Goal: Information Seeking & Learning: Learn about a topic

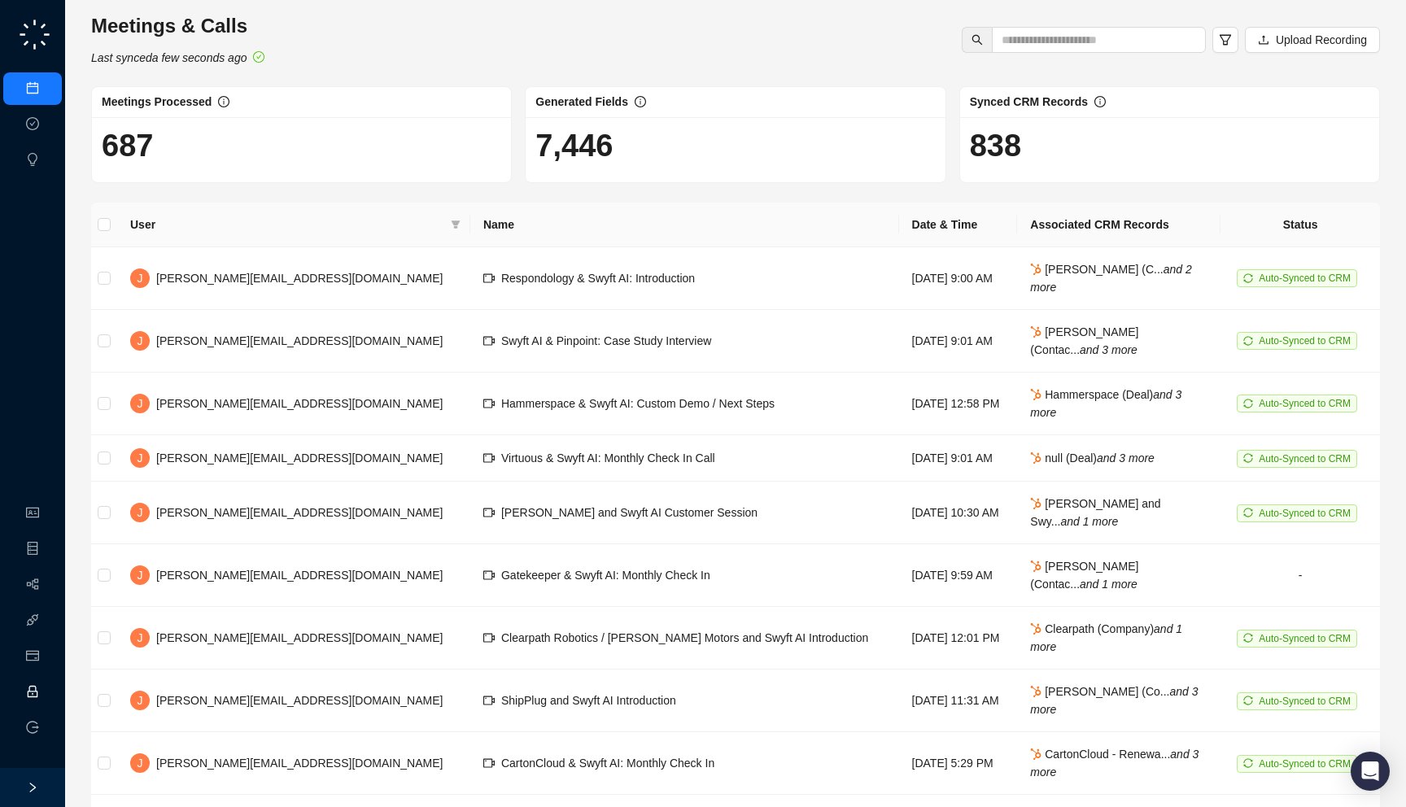
click at [47, 695] on link "Employee" at bounding box center [72, 692] width 50 height 13
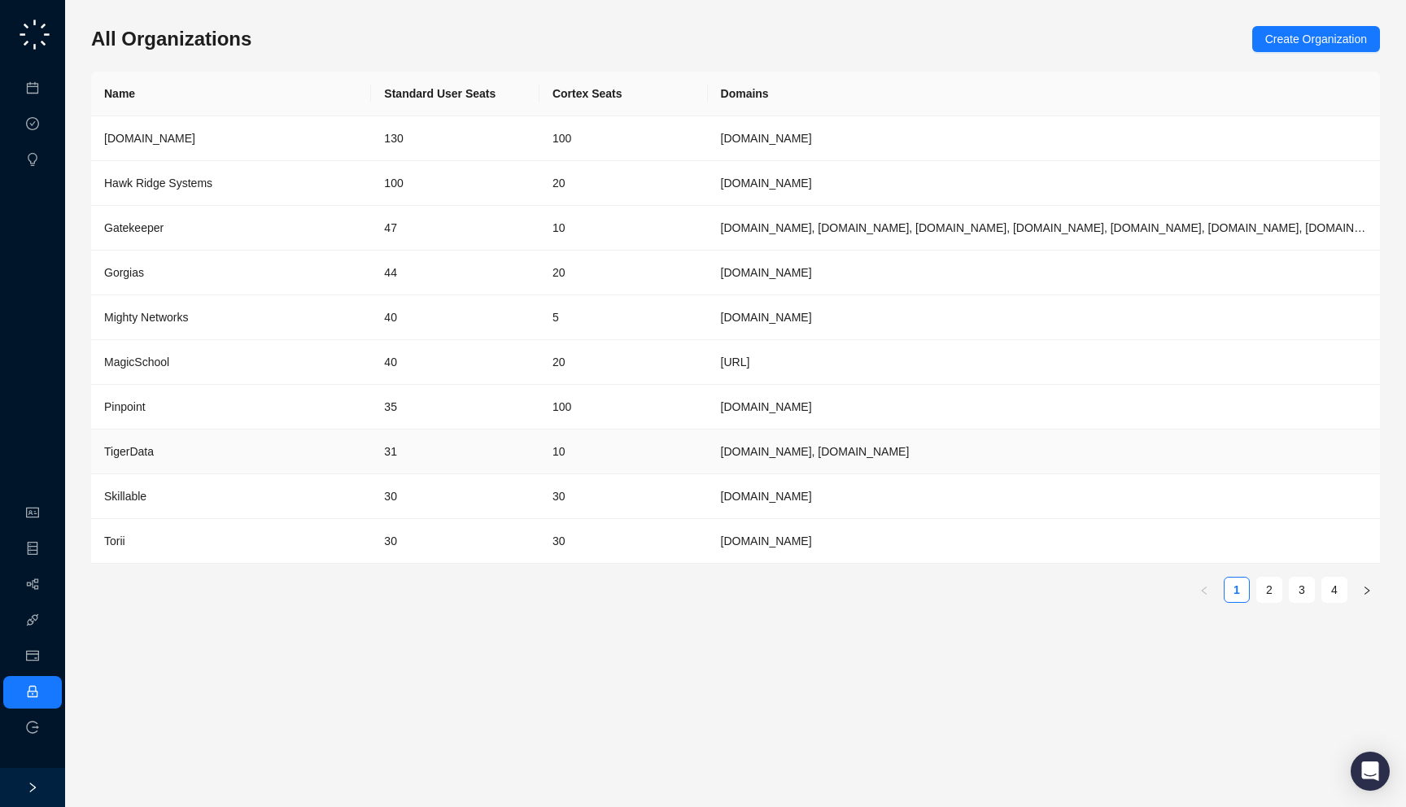
click at [438, 440] on td "31" at bounding box center [455, 451] width 168 height 45
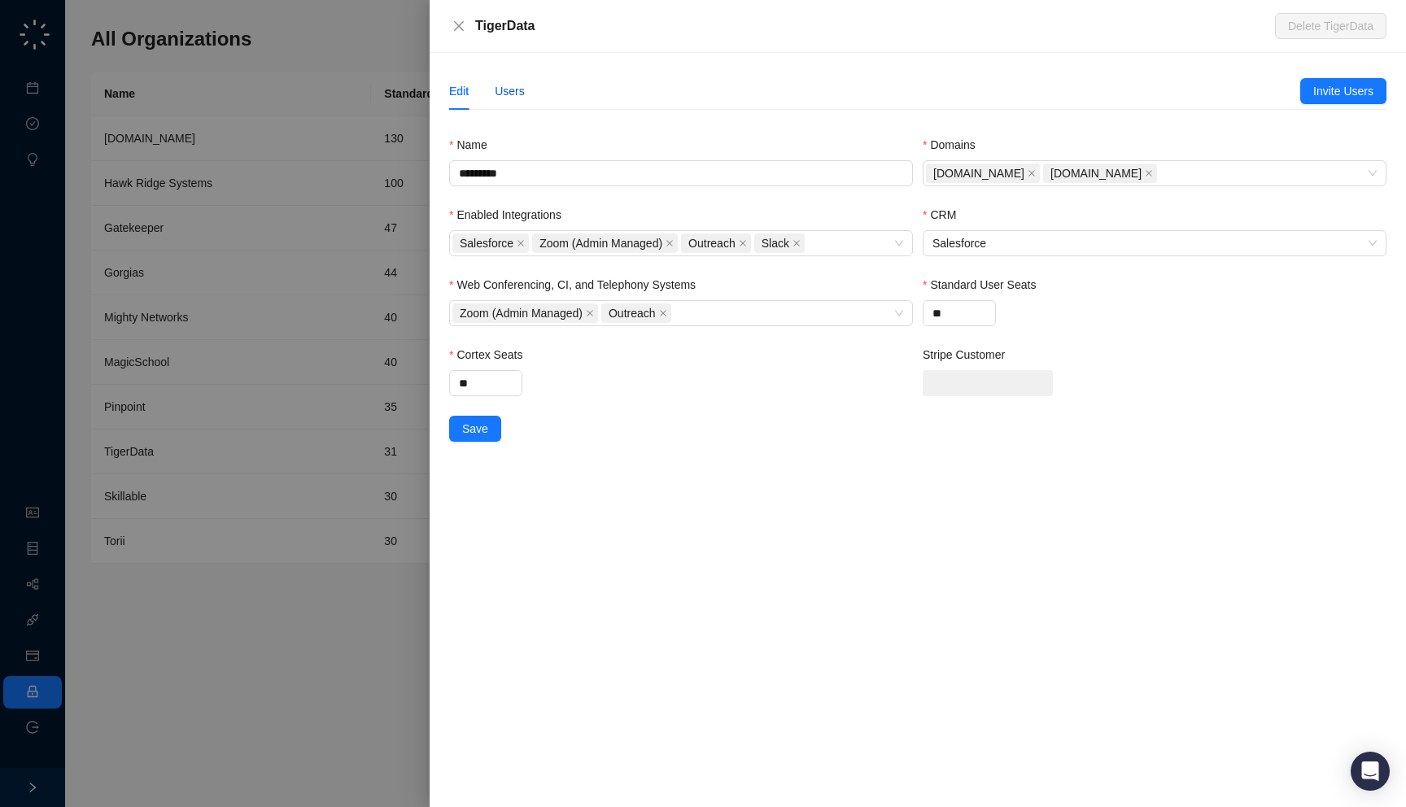
click at [507, 86] on div "Users" at bounding box center [510, 91] width 30 height 18
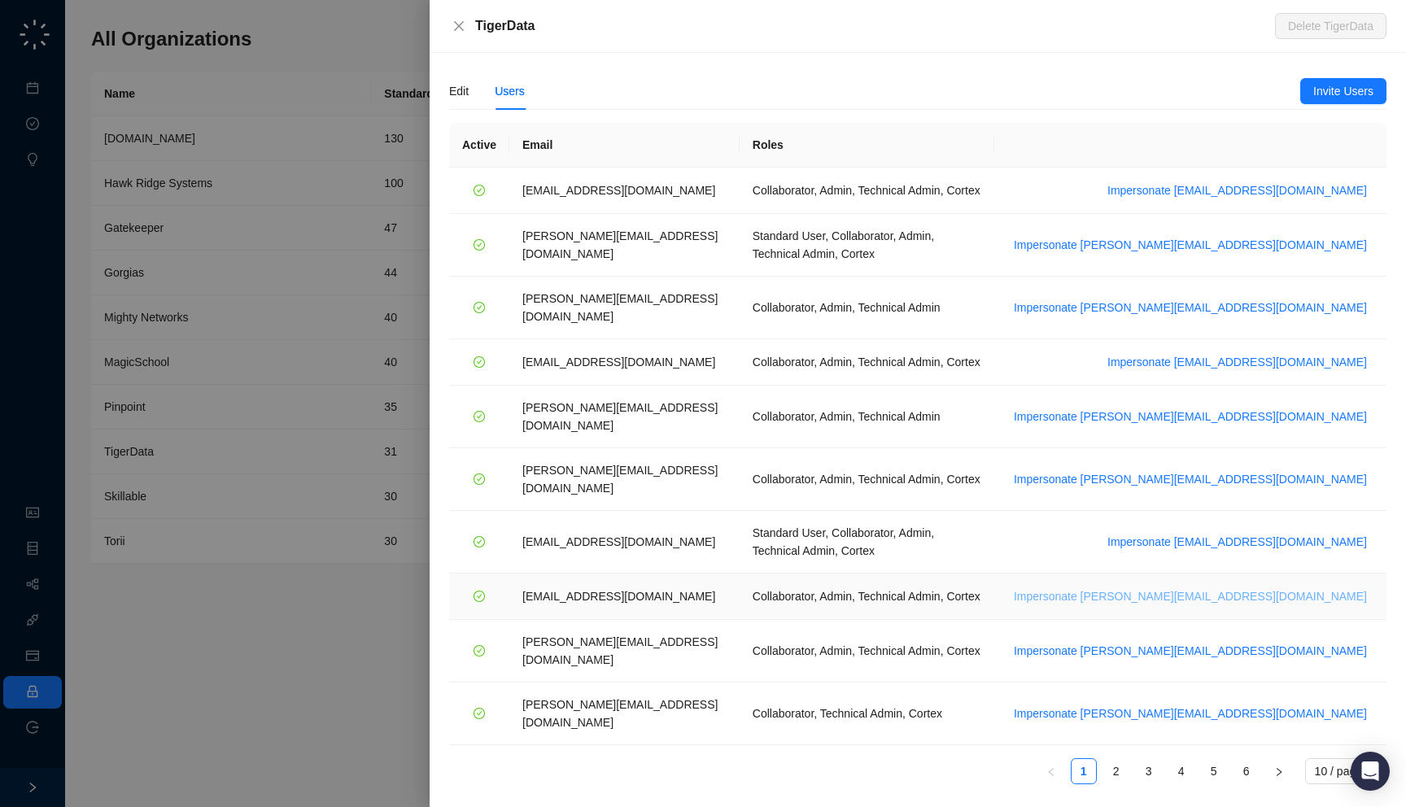
click at [1274, 587] on span "Impersonate ssilverman@tigerdata.com" at bounding box center [1190, 596] width 353 height 18
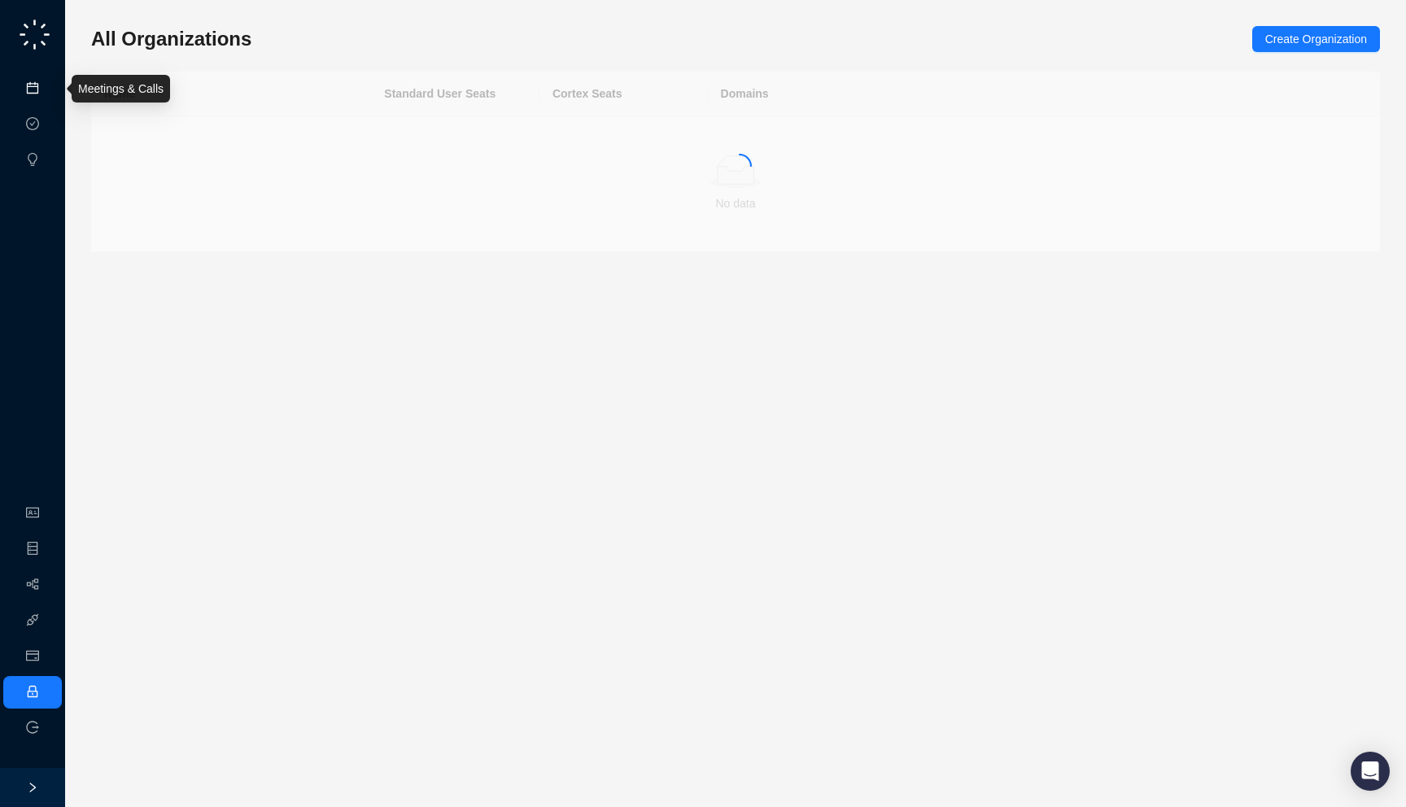
click at [47, 83] on link "Meetings & Calls" at bounding box center [89, 88] width 85 height 13
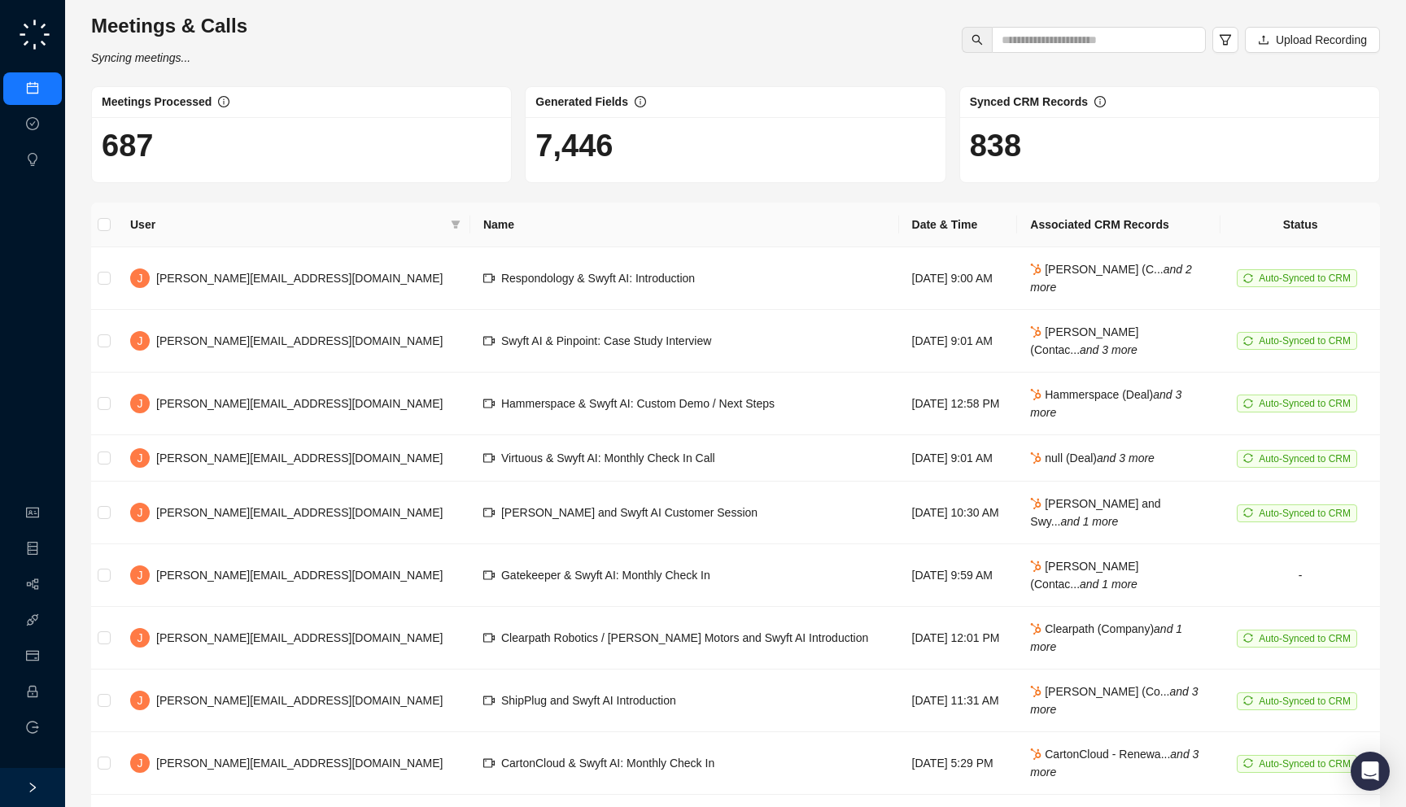
drag, startPoint x: 271, startPoint y: 67, endPoint x: 220, endPoint y: 46, distance: 55.1
click at [220, 46] on div "Meetings & Calls Syncing meetings... Upload Recording Meetings Processed 687 Ge…" at bounding box center [735, 461] width 1288 height 896
click at [215, 59] on div "Meetings & Calls Syncing meetings..." at bounding box center [169, 40] width 166 height 54
drag, startPoint x: 215, startPoint y: 59, endPoint x: 84, endPoint y: 68, distance: 131.3
click at [84, 68] on div "Meetings & Calls Syncing meetings... Upload Recording Meetings Processed 687 Ge…" at bounding box center [735, 461] width 1341 height 922
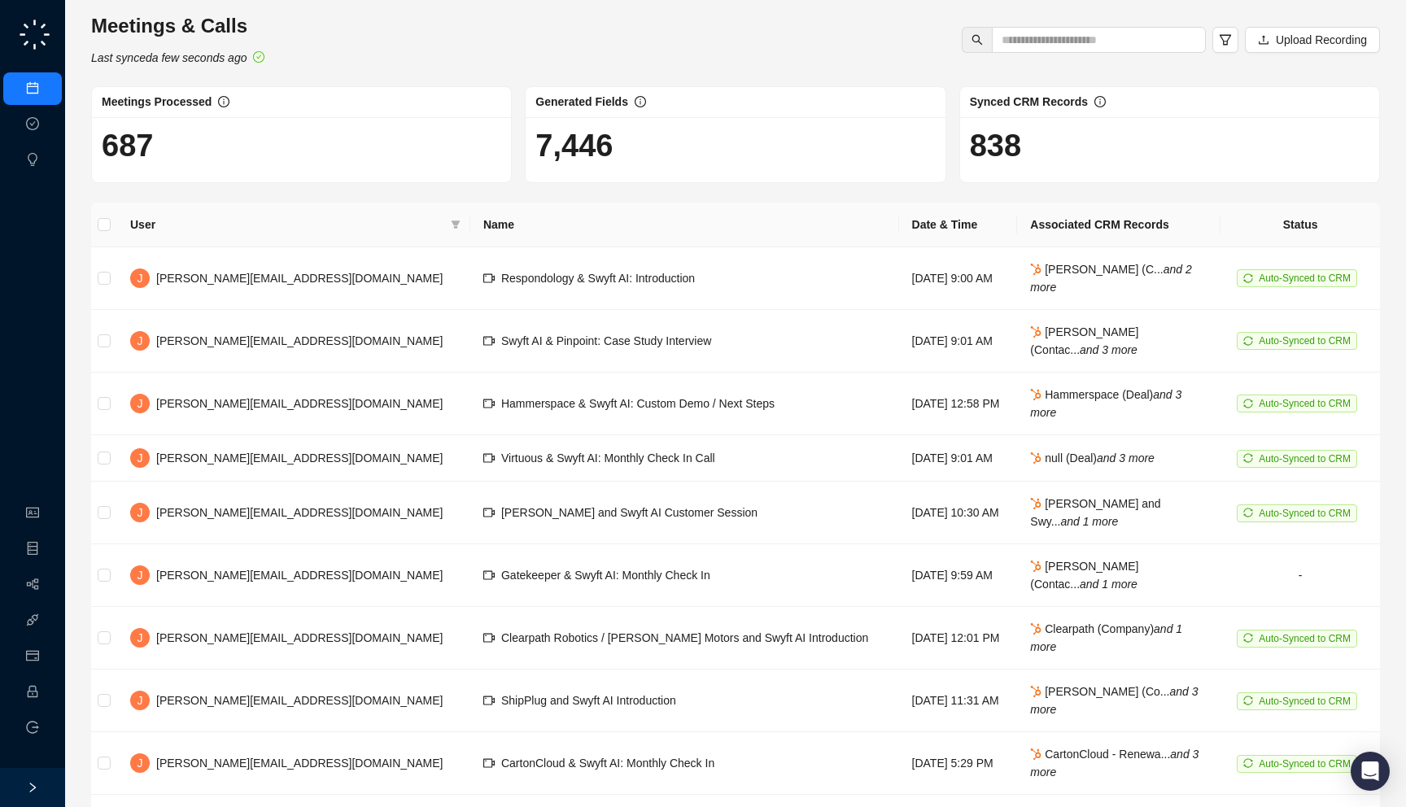
drag, startPoint x: 102, startPoint y: 69, endPoint x: 89, endPoint y: 68, distance: 13.1
click at [89, 68] on div "Meetings & Calls Last synced a few seconds ago Upload Recording Meetings Proces…" at bounding box center [735, 461] width 1341 height 922
click at [89, 70] on div "Meetings & Calls Last synced a few seconds ago Upload Recording Meetings Proces…" at bounding box center [735, 461] width 1341 height 922
drag, startPoint x: 89, startPoint y: 70, endPoint x: 95, endPoint y: 85, distance: 15.7
click at [95, 85] on div "Meetings & Calls Last synced a few seconds ago Upload Recording Meetings Proces…" at bounding box center [735, 461] width 1341 height 922
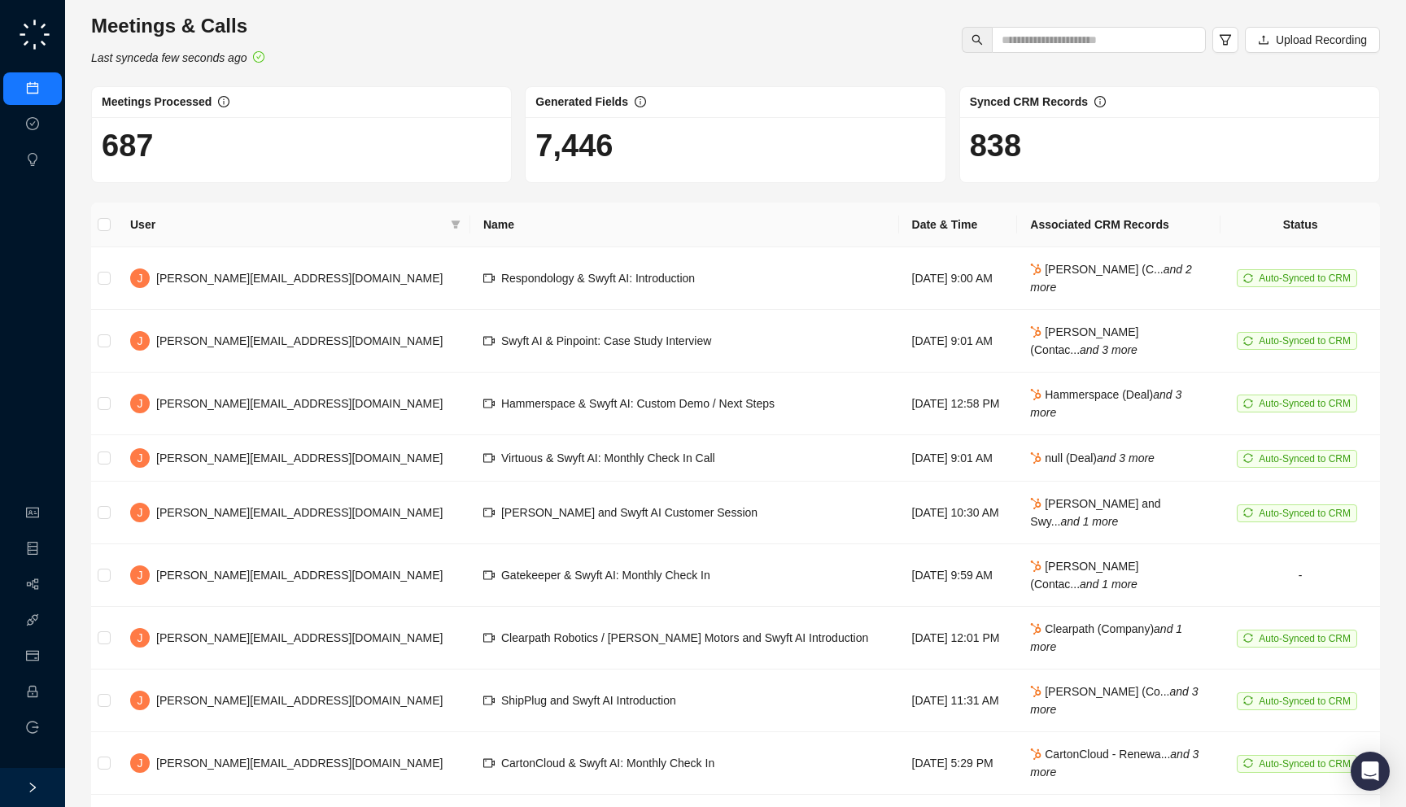
click at [104, 76] on div "Meetings & Calls Last synced a few seconds ago Upload Recording Meetings Proces…" at bounding box center [735, 461] width 1288 height 896
click at [47, 578] on link "Workflows" at bounding box center [73, 584] width 52 height 13
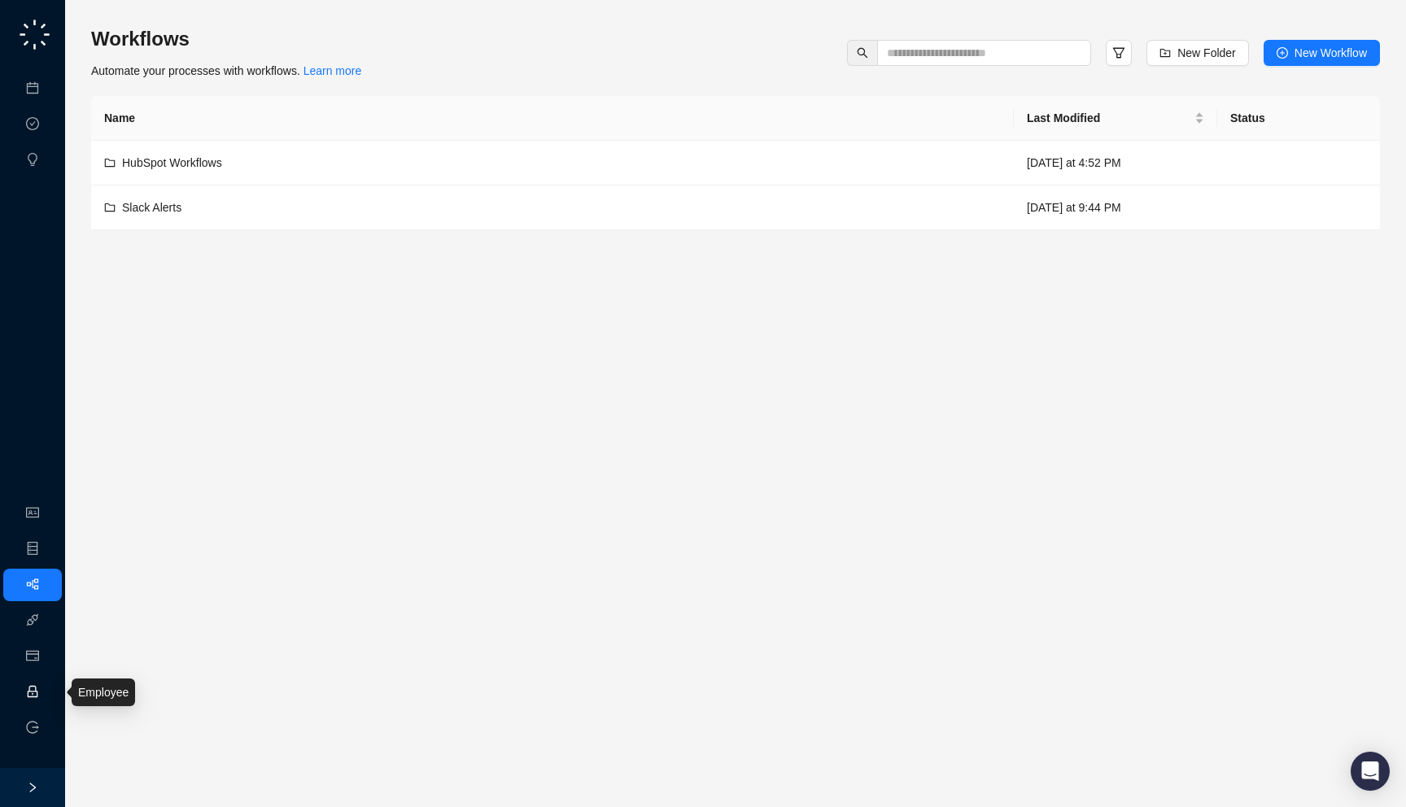
click at [47, 687] on link "Employee" at bounding box center [72, 692] width 50 height 13
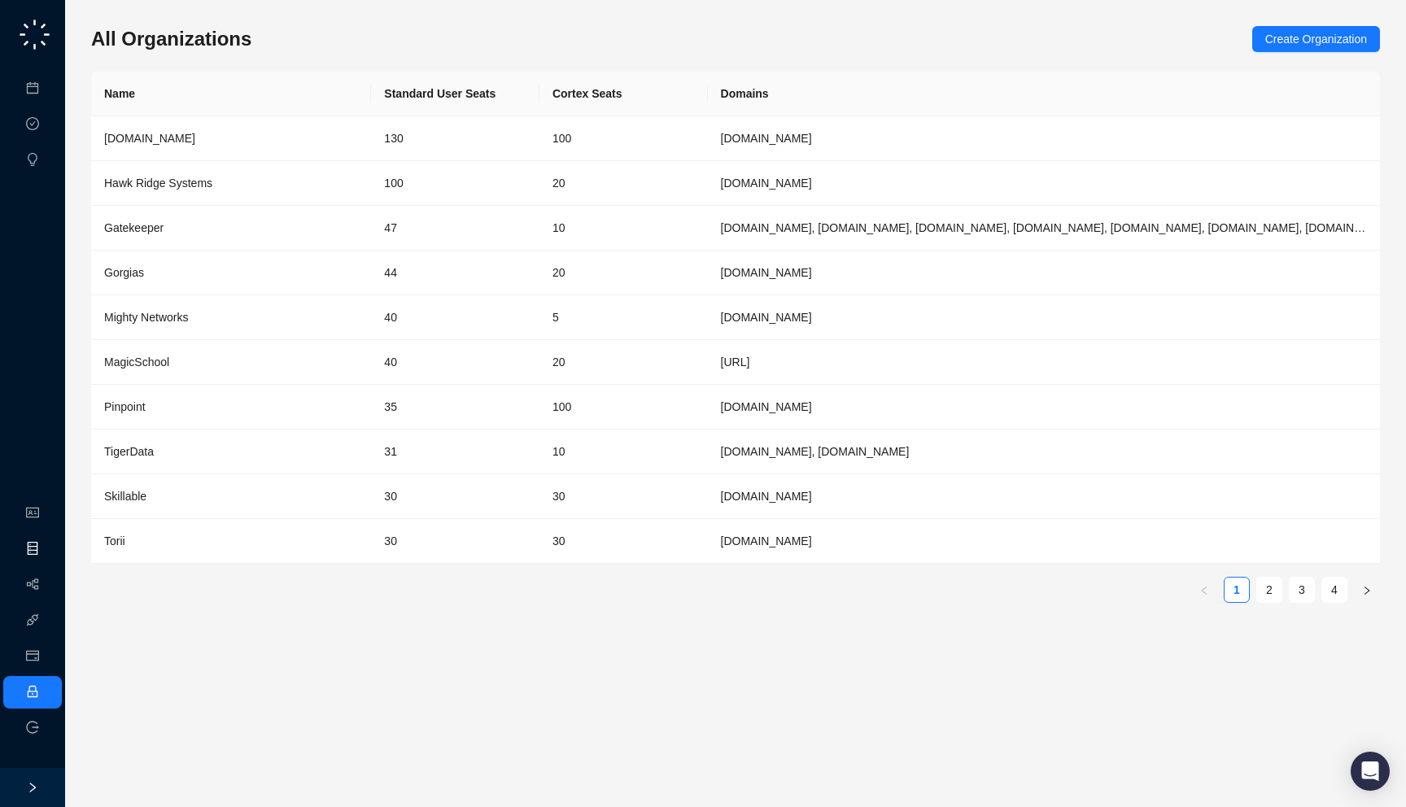
click at [48, 552] on link "Object Manager" at bounding box center [87, 549] width 81 height 13
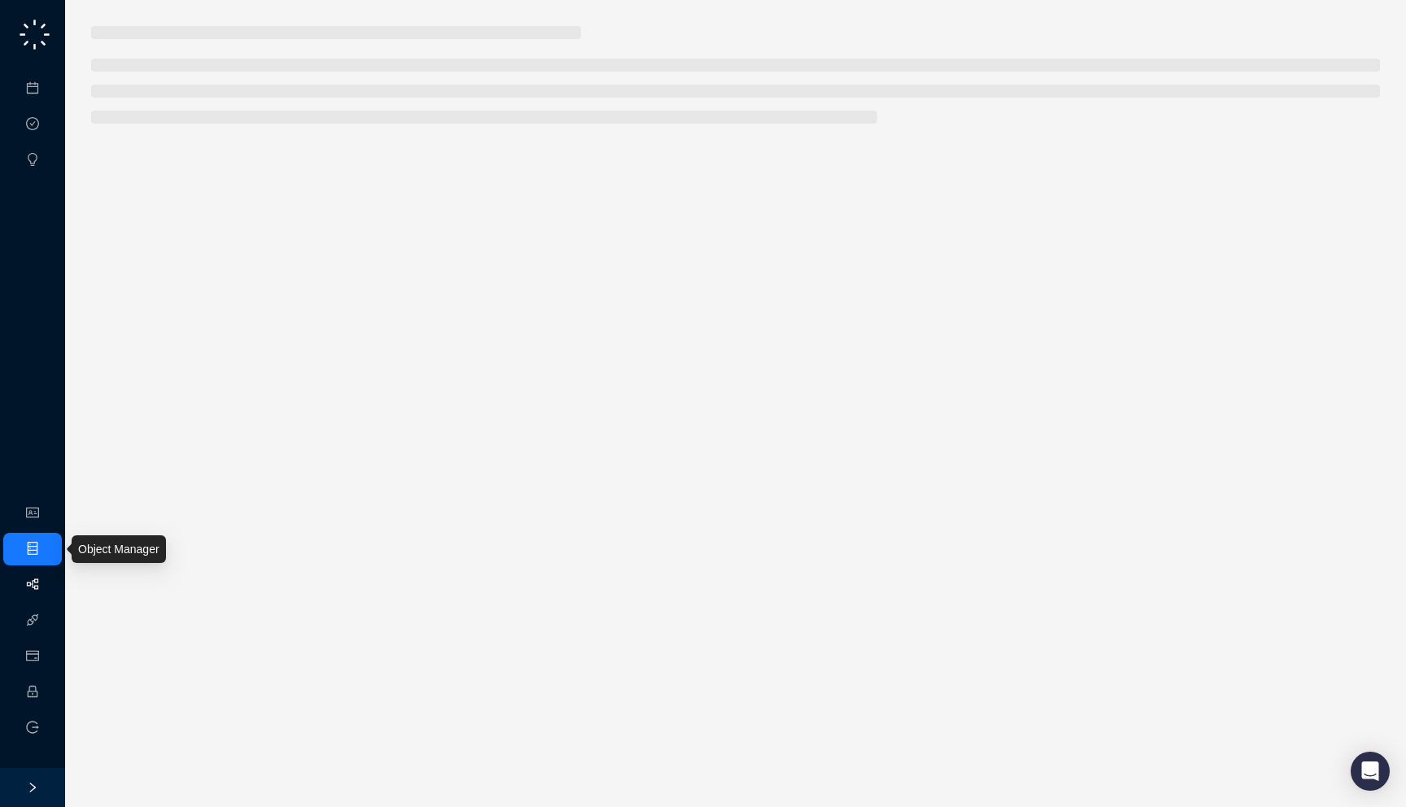
click at [47, 582] on link "Workflows" at bounding box center [73, 584] width 52 height 13
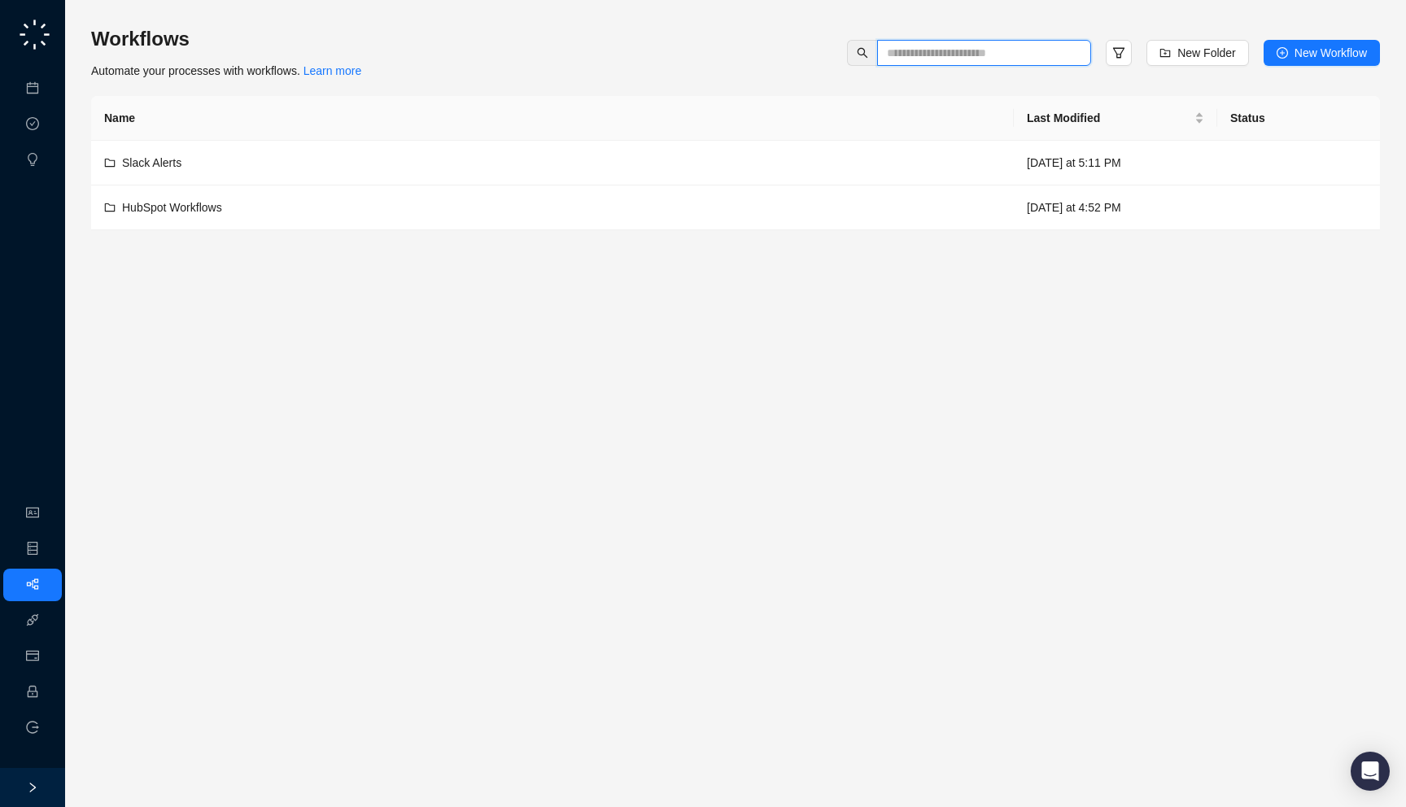
click at [956, 47] on input "text" at bounding box center [977, 53] width 181 height 18
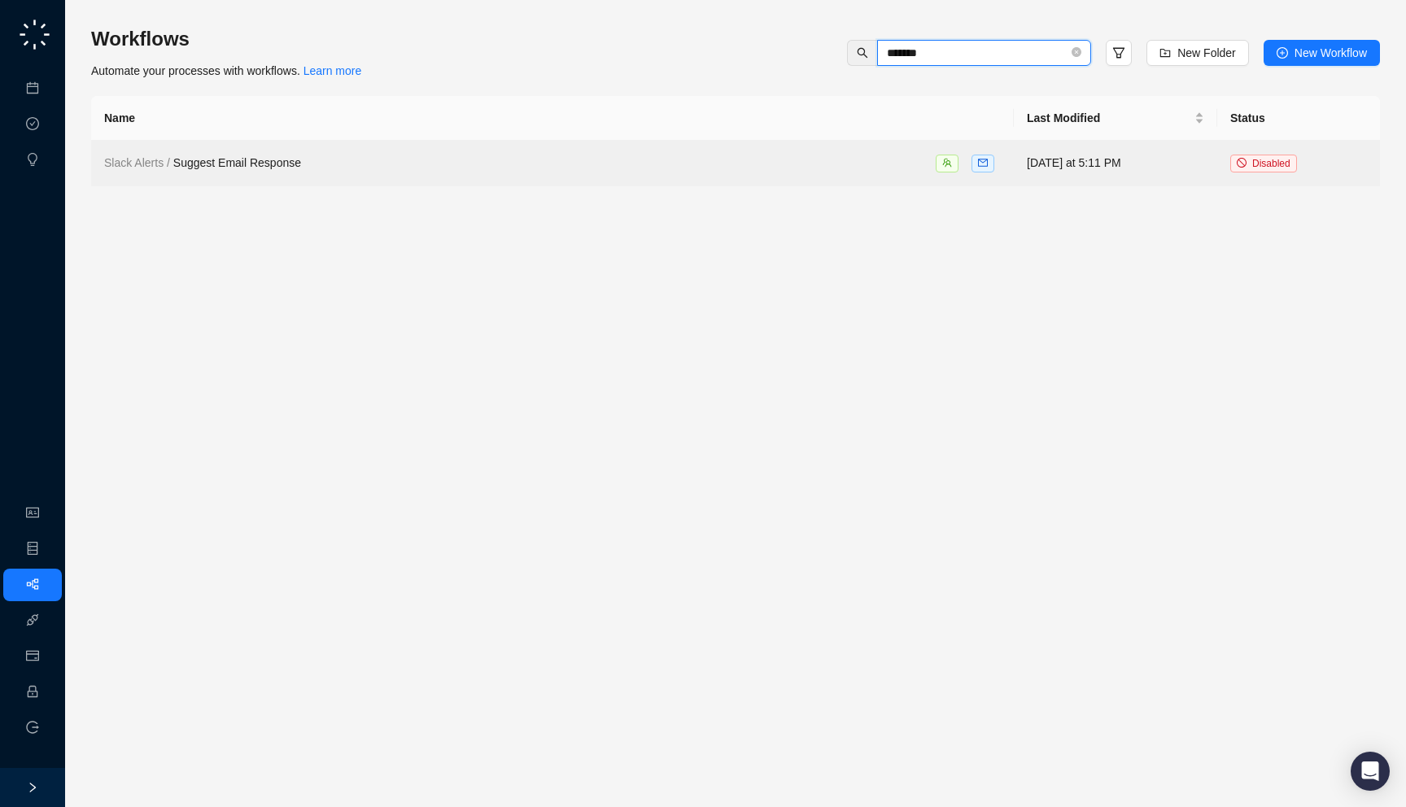
type input "*******"
click at [534, 155] on div "Slack Alerts / Suggest Email Response" at bounding box center [552, 163] width 896 height 19
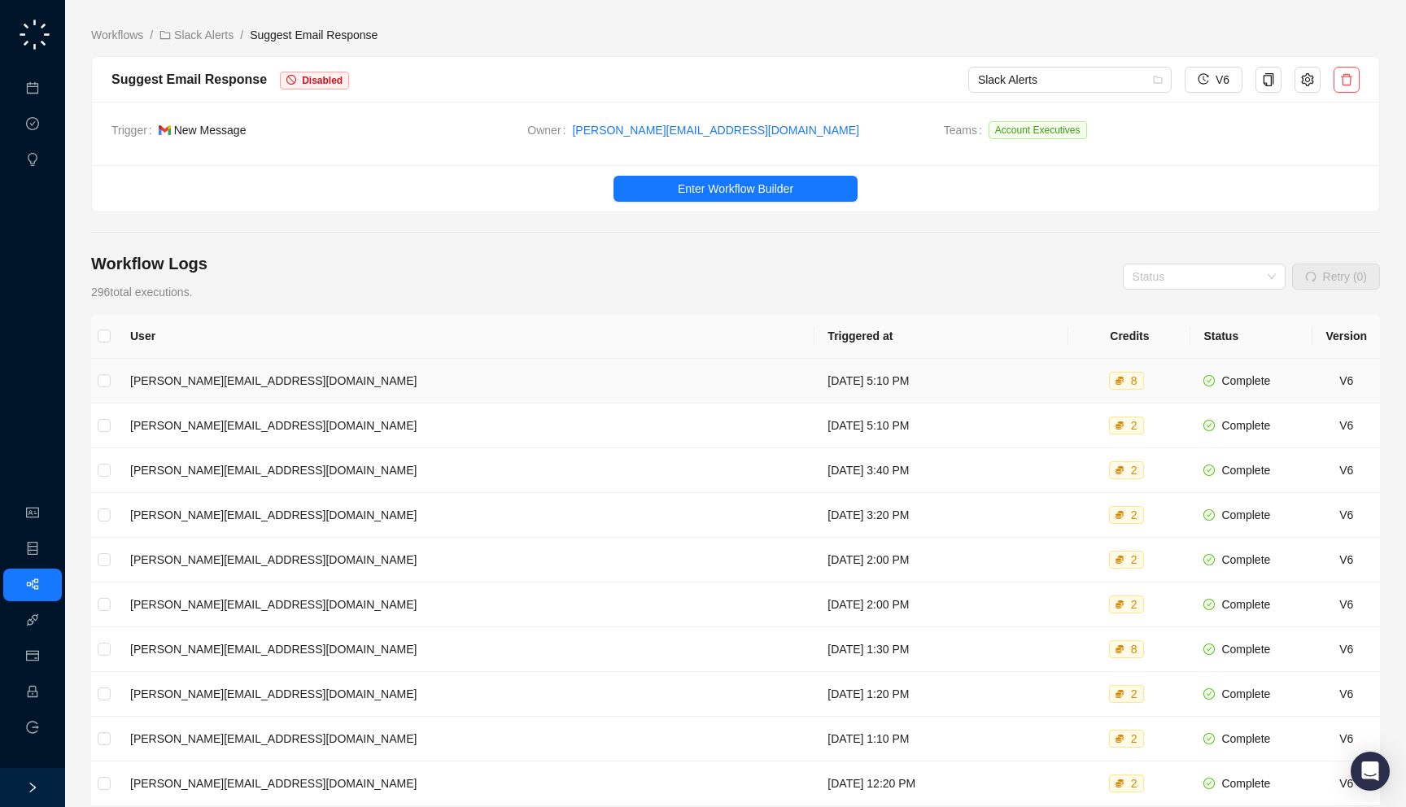
click at [814, 378] on td "Wednesday, 08/20/25, 5:10 PM" at bounding box center [941, 381] width 254 height 45
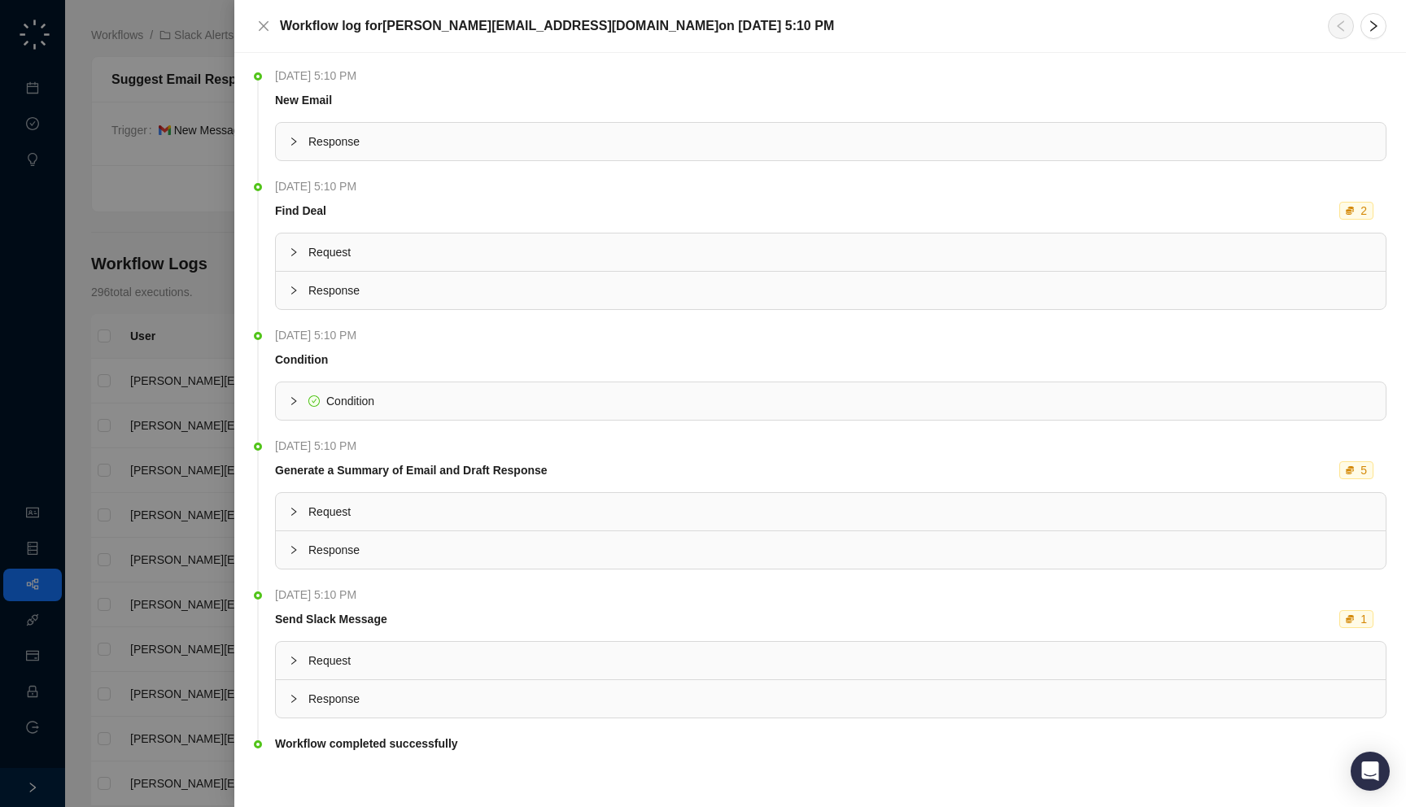
click at [497, 151] on div "Response" at bounding box center [831, 141] width 1110 height 37
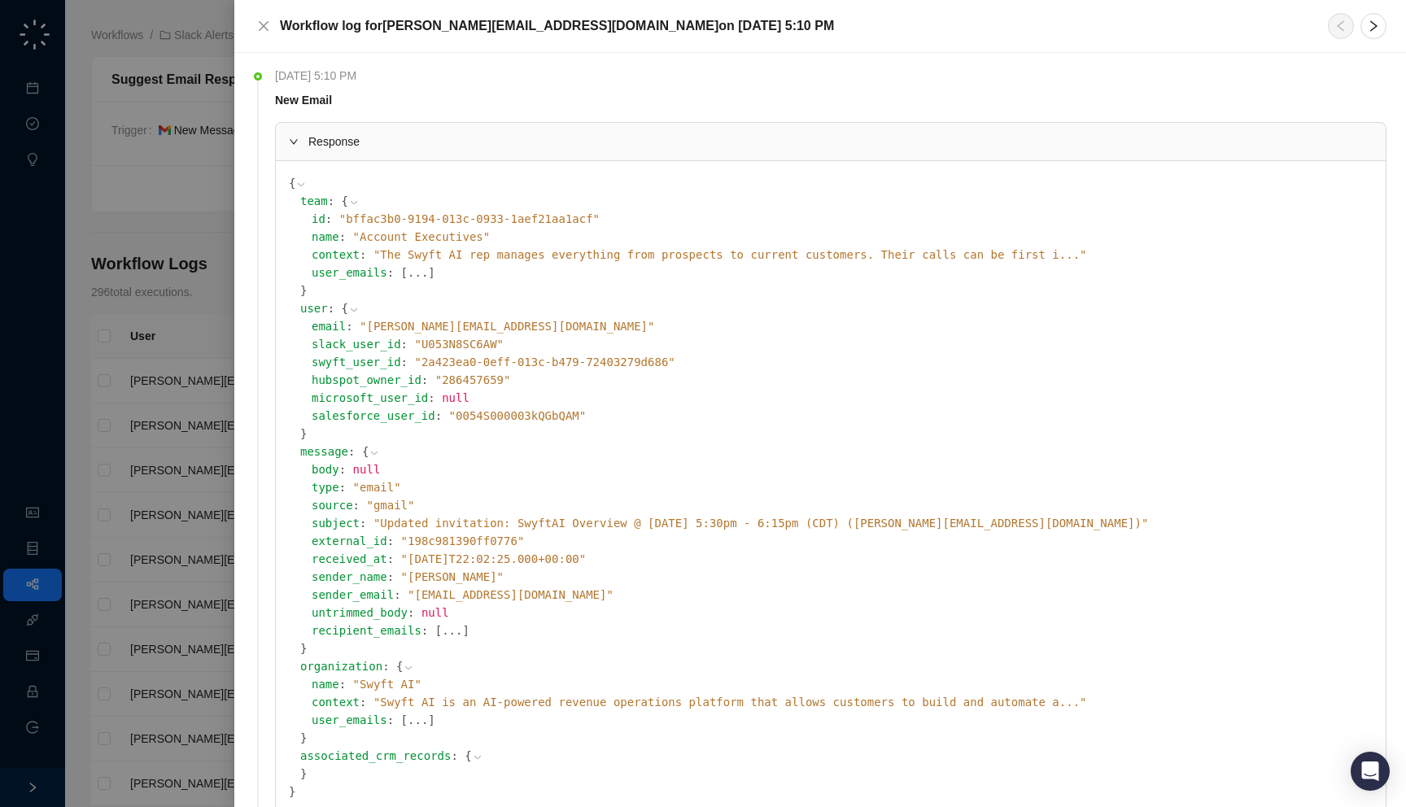
click at [457, 522] on span "" Updated invitation: SwyftAI Overview @ Wed Aug 27, 2025 5:30pm - 6:15pm (CDT)…" at bounding box center [760, 523] width 774 height 13
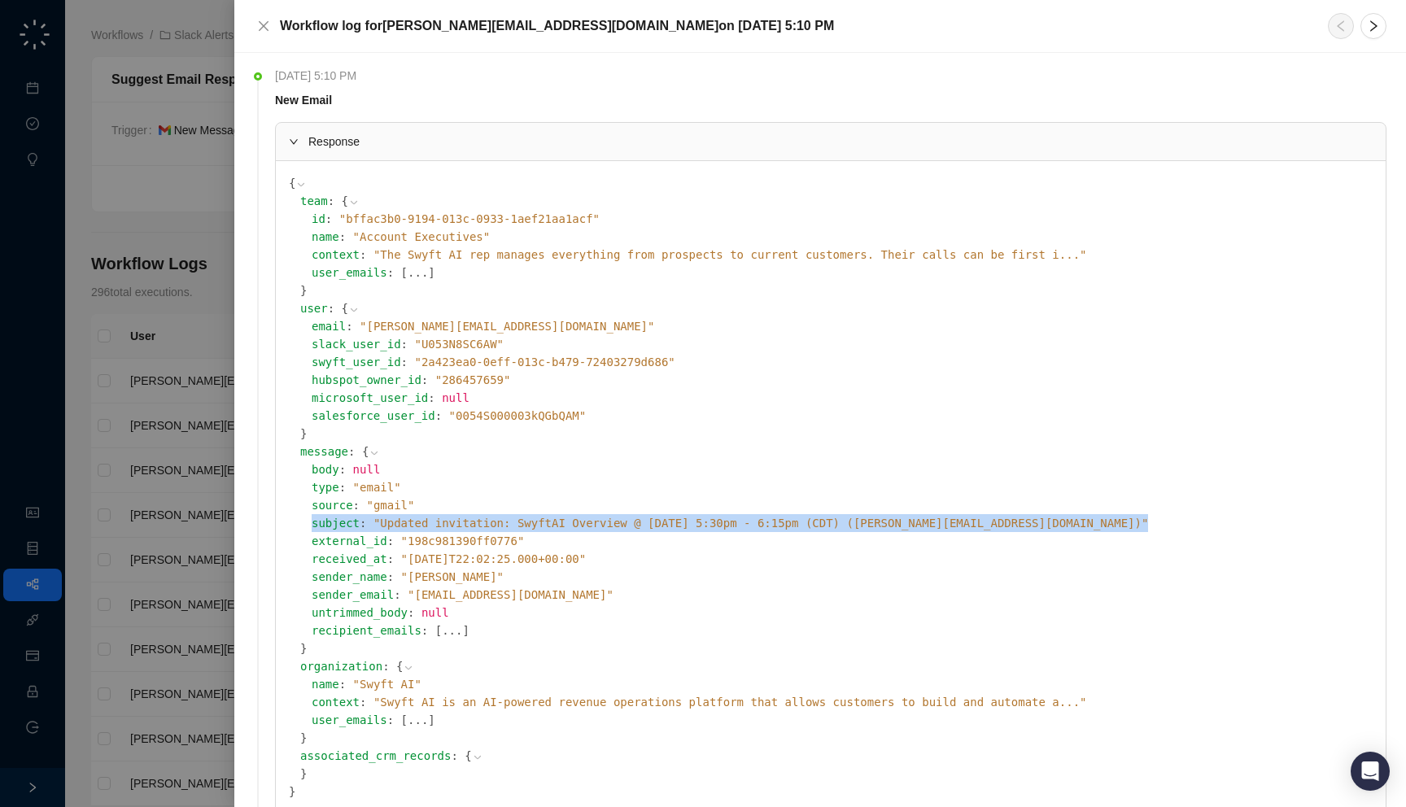
click at [457, 522] on span "" Updated invitation: SwyftAI Overview @ Wed Aug 27, 2025 5:30pm - 6:15pm (CDT)…" at bounding box center [760, 523] width 774 height 13
click at [471, 522] on span "" Updated invitation: SwyftAI Overview @ Wed Aug 27, 2025 5:30pm - 6:15pm (CDT)…" at bounding box center [760, 523] width 774 height 13
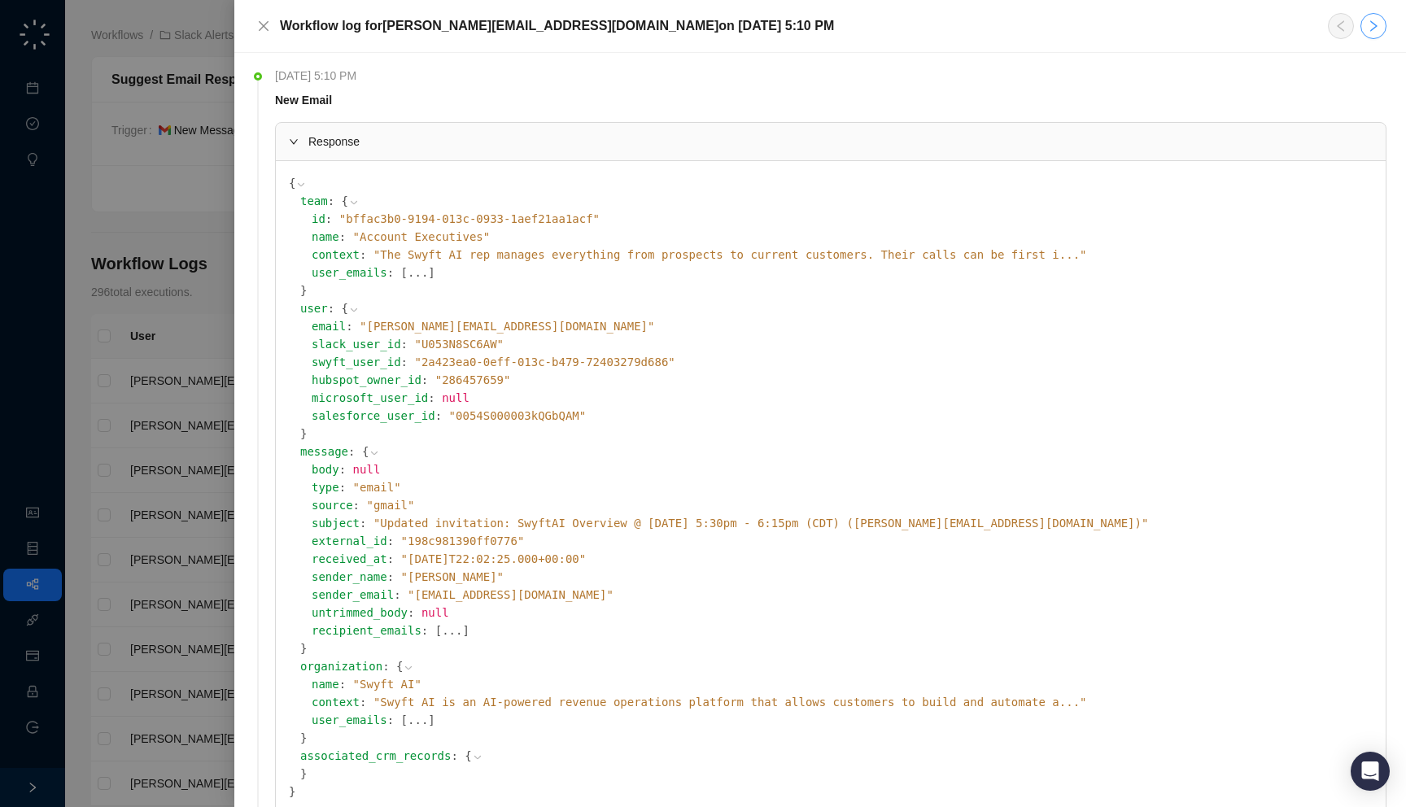
click at [1373, 19] on button "button" at bounding box center [1373, 26] width 26 height 26
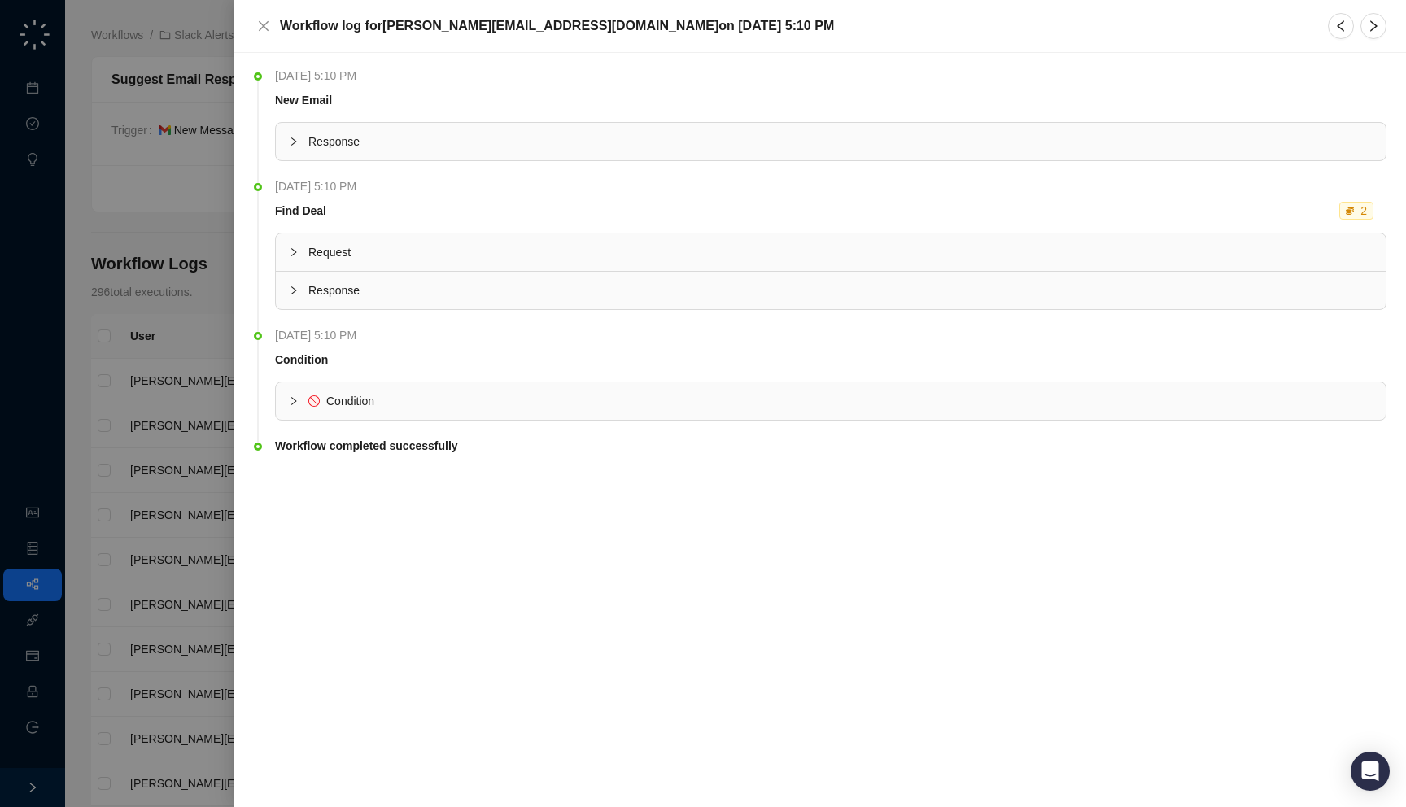
click at [673, 133] on span "Response" at bounding box center [840, 142] width 1064 height 18
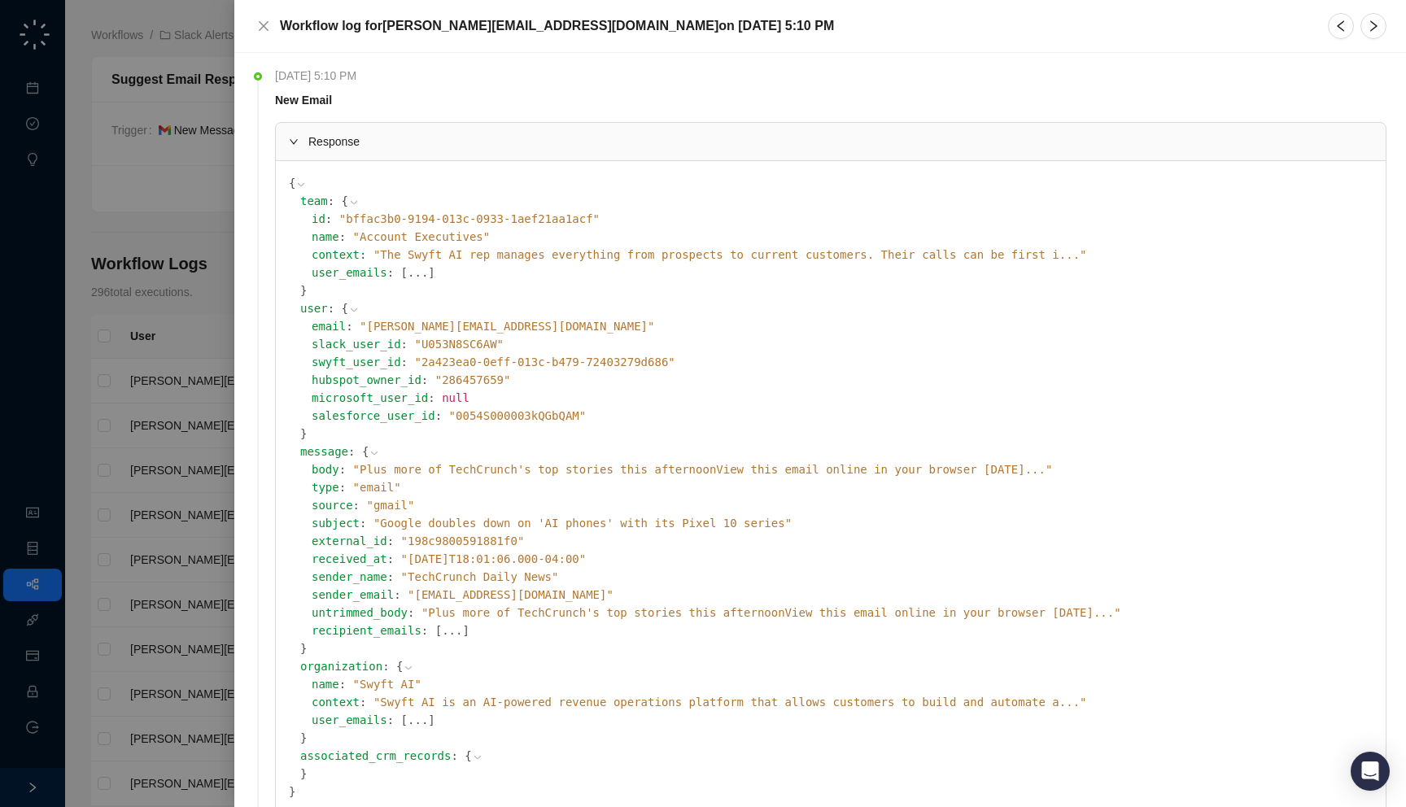
click at [549, 473] on span "" Plus more of TechCrunch's top stories this afternoonView this email online in…" at bounding box center [703, 469] width 700 height 13
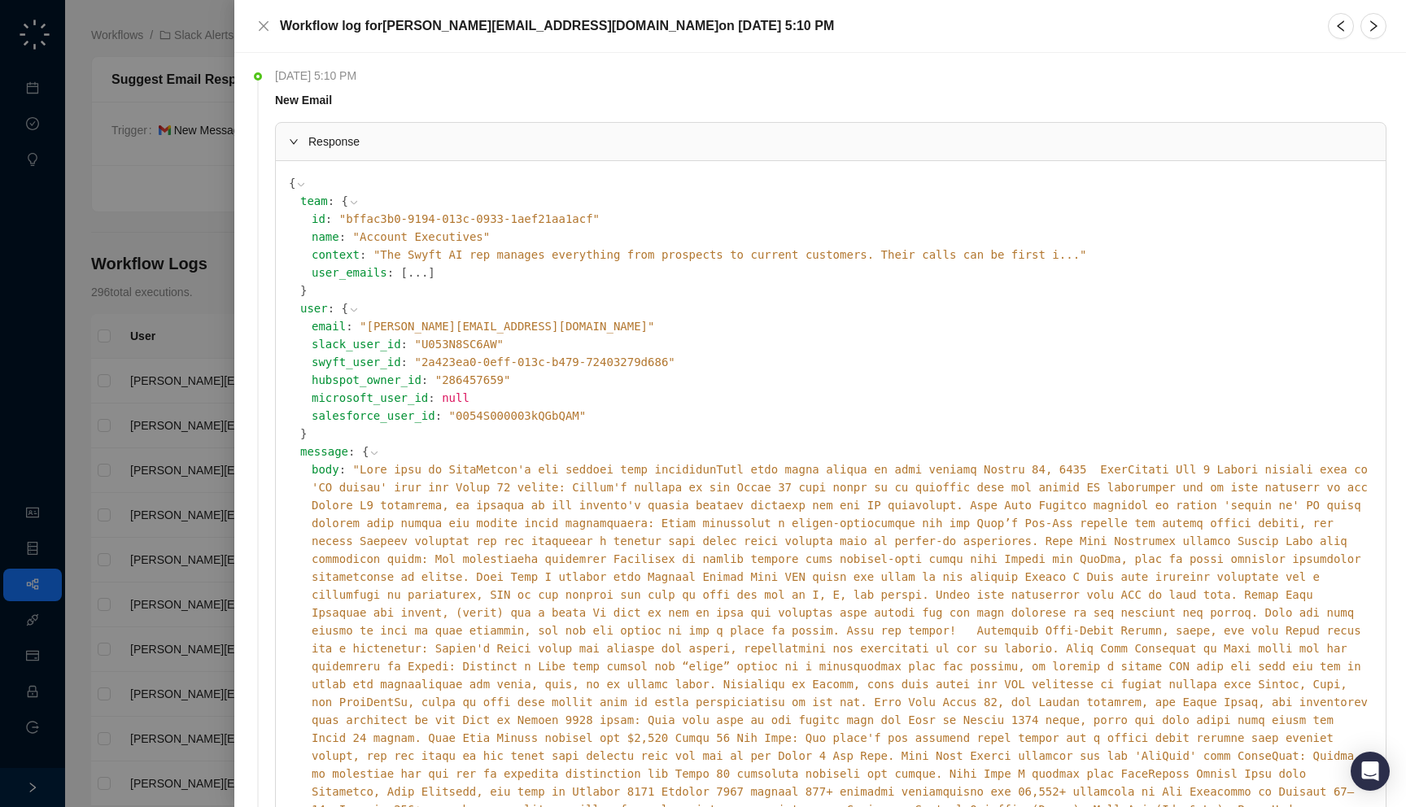
click at [569, 469] on span "" "" at bounding box center [840, 684] width 1056 height 443
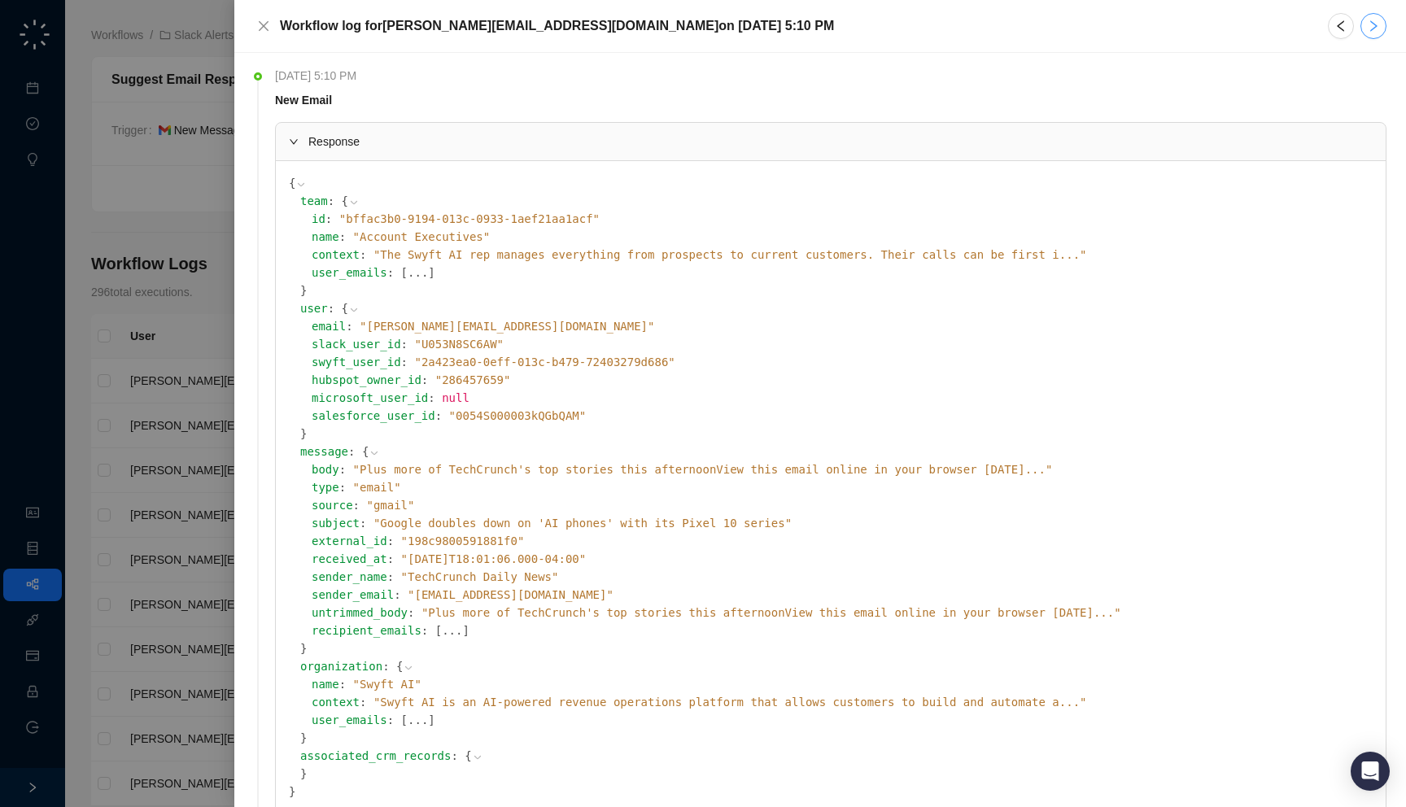
click at [1370, 28] on icon "right" at bounding box center [1373, 26] width 13 height 13
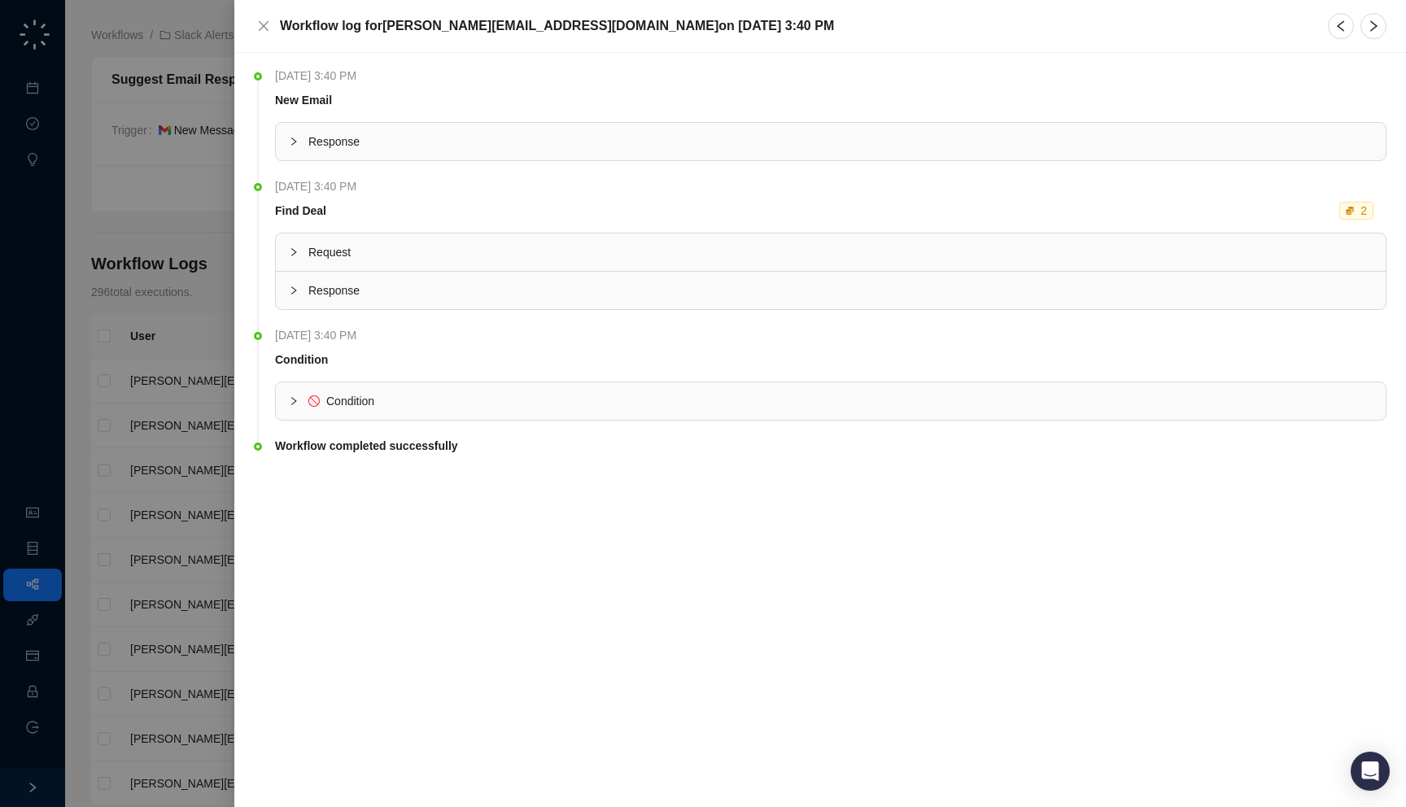
click at [563, 120] on th at bounding box center [830, 119] width 1111 height 7
click at [560, 131] on div "Response" at bounding box center [831, 141] width 1110 height 37
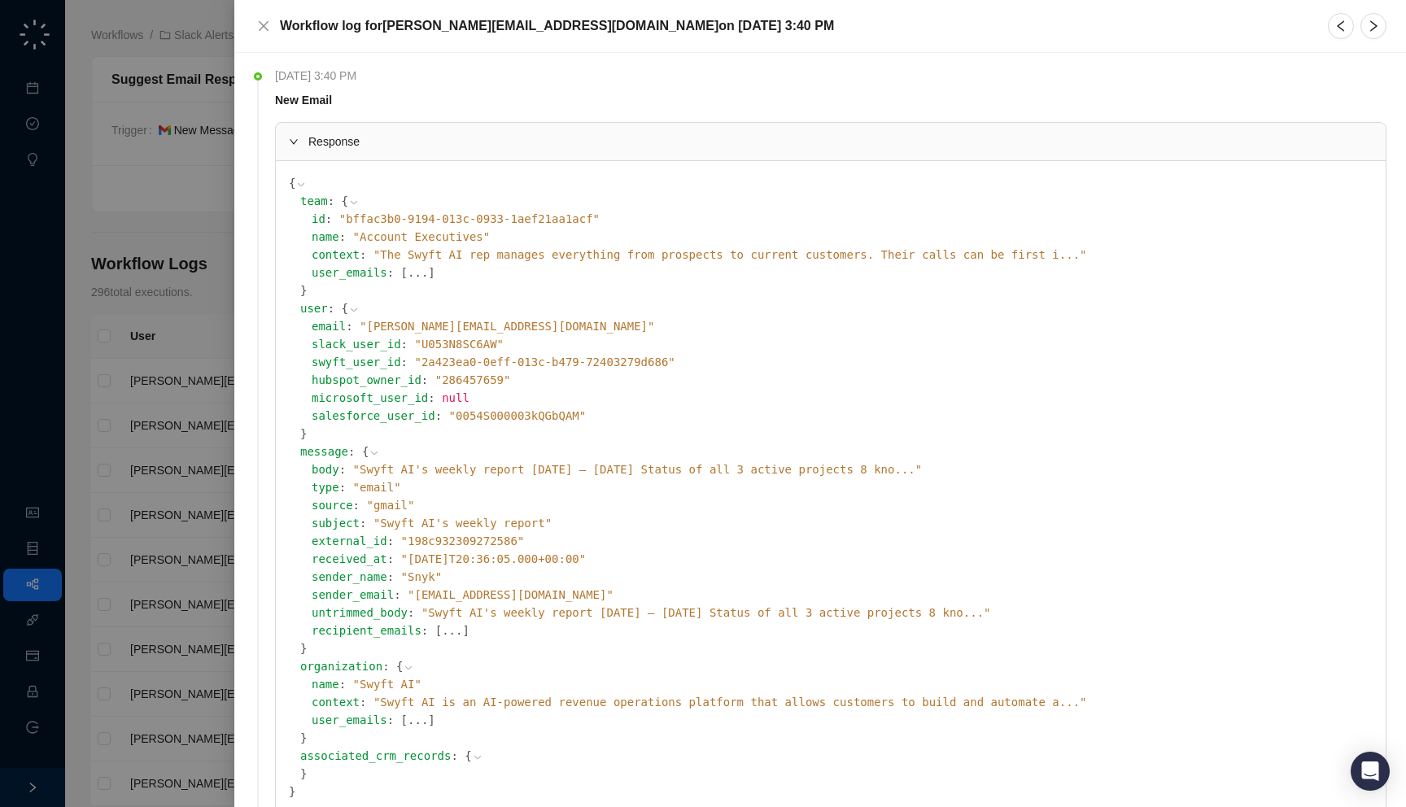
click at [560, 134] on span "Response" at bounding box center [840, 142] width 1064 height 18
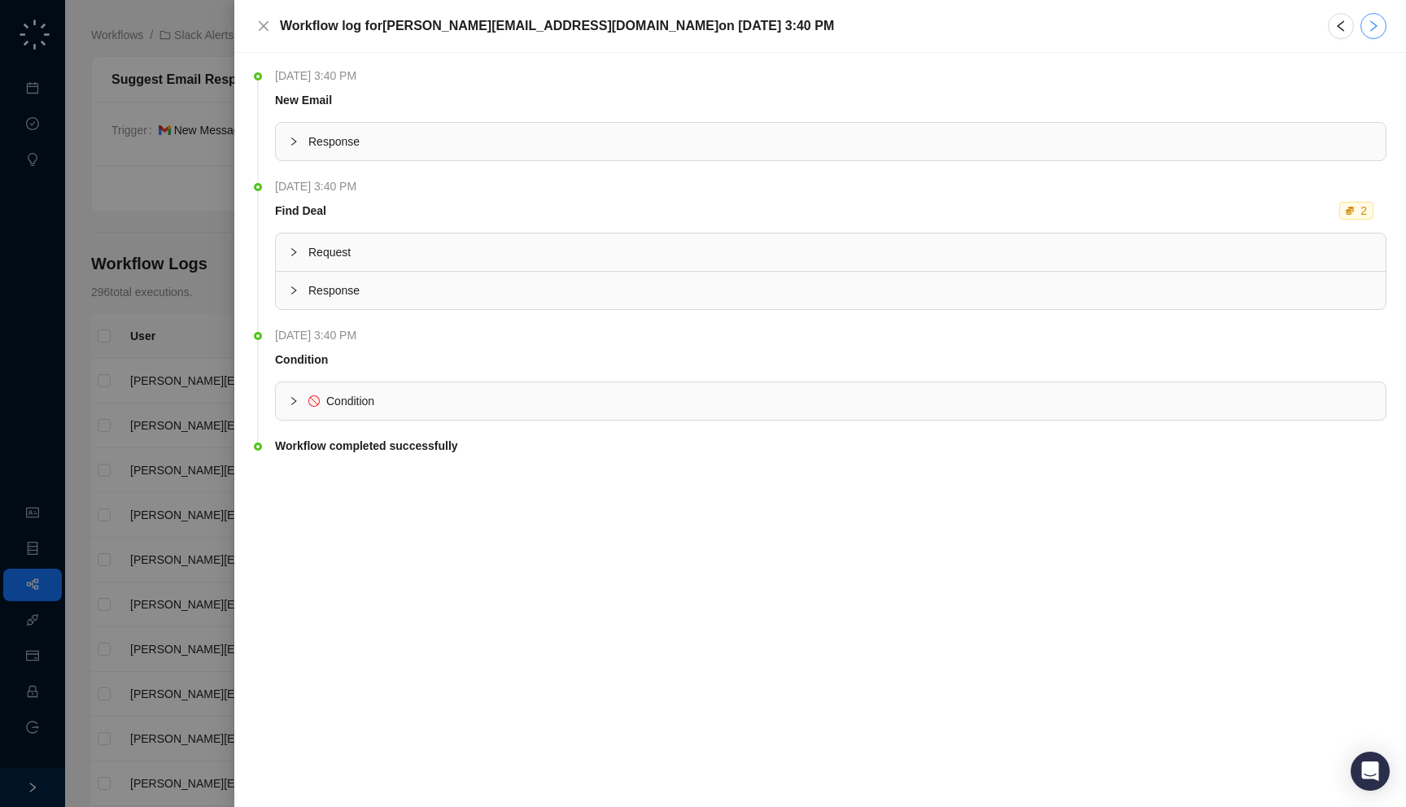
click at [1376, 32] on icon "right" at bounding box center [1373, 26] width 13 height 13
click at [1175, 138] on span "Response" at bounding box center [840, 142] width 1064 height 18
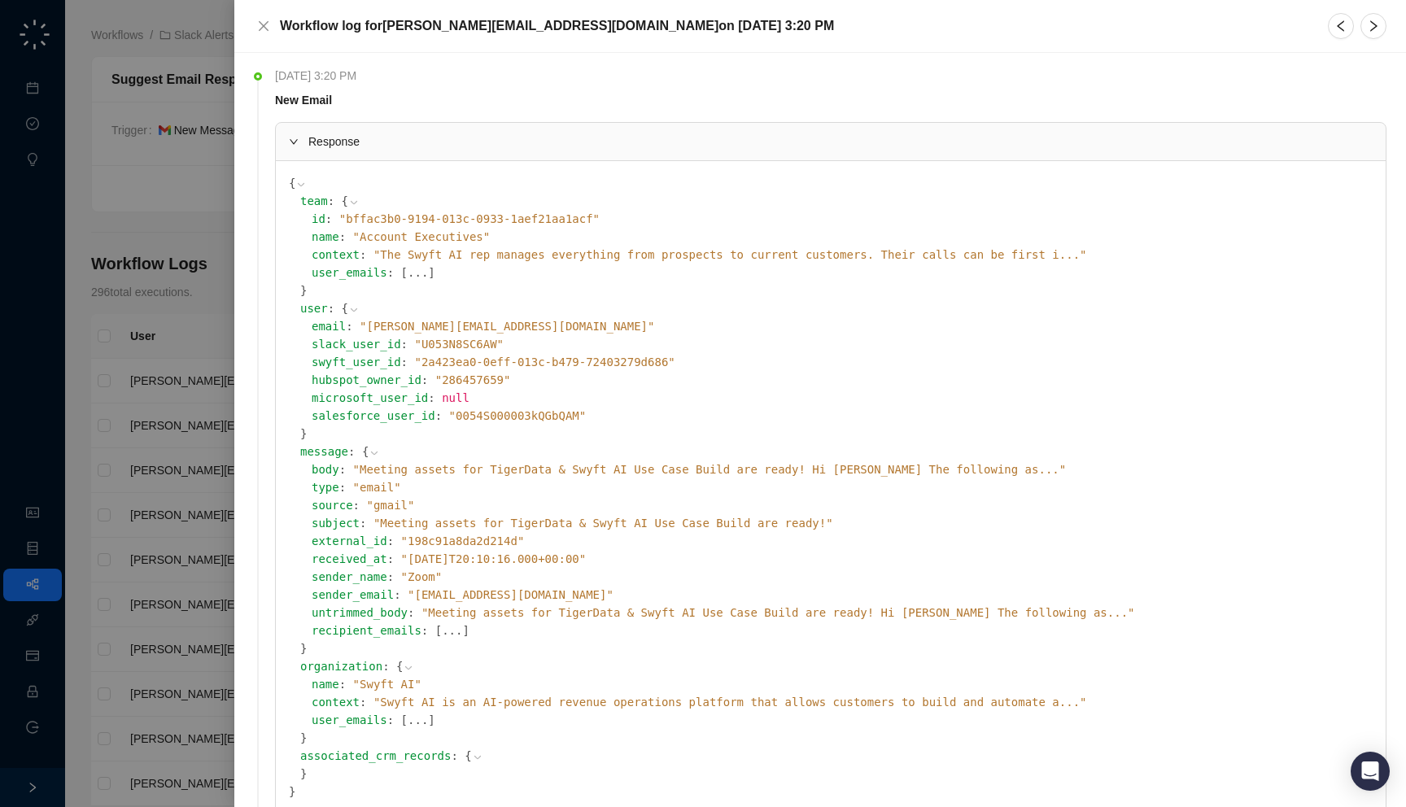
click at [1175, 138] on span "Response" at bounding box center [840, 142] width 1064 height 18
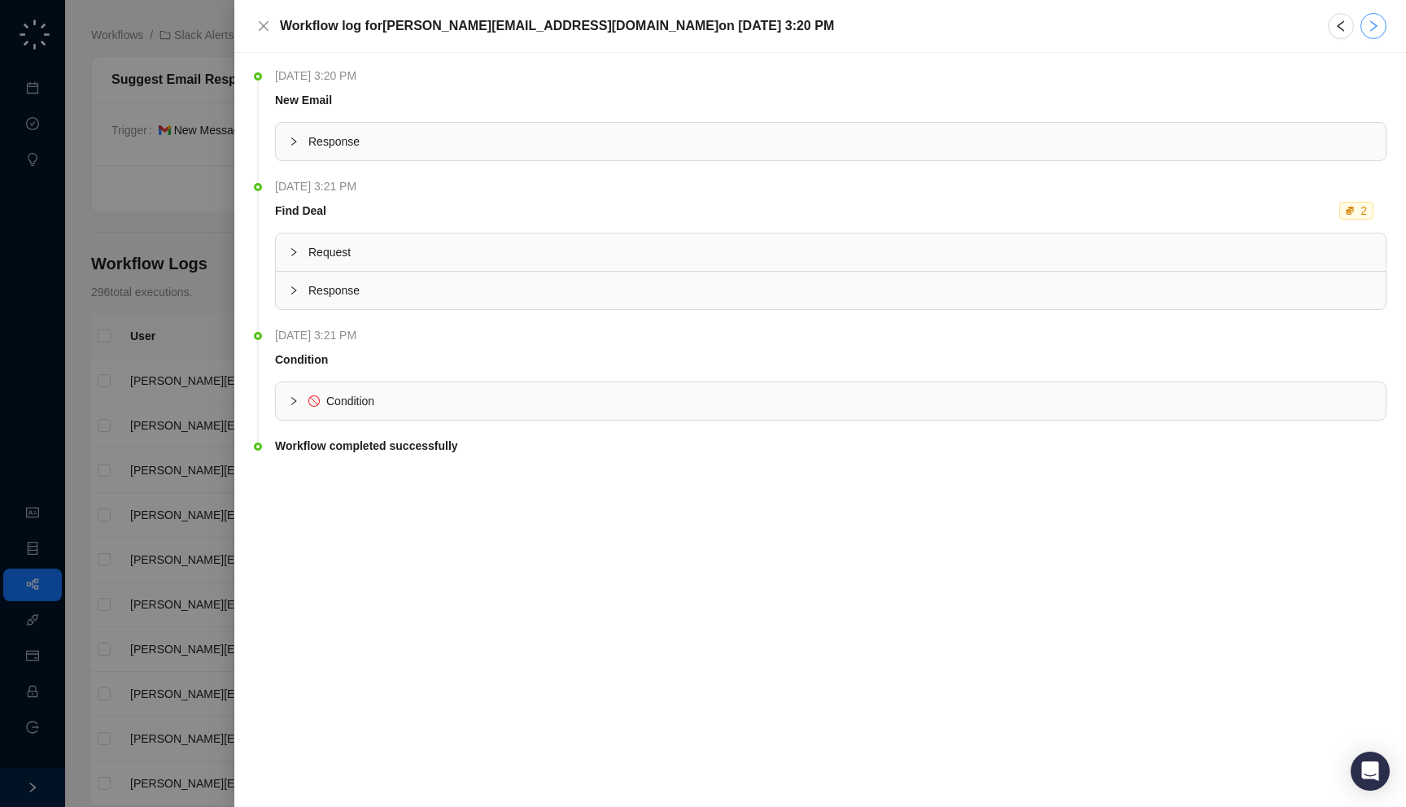
click at [1378, 33] on button "button" at bounding box center [1373, 26] width 26 height 26
click at [805, 136] on span "Response" at bounding box center [840, 142] width 1064 height 18
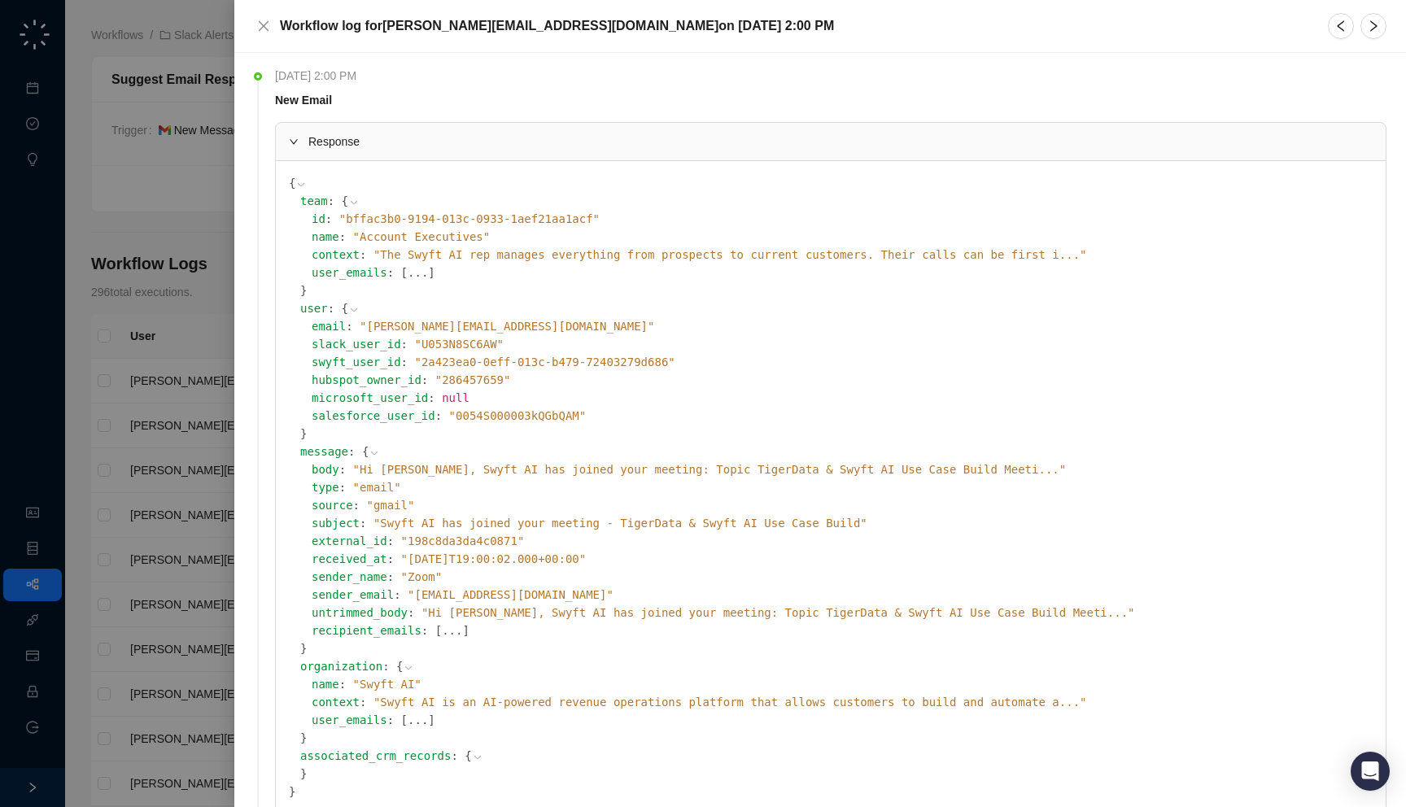
click at [805, 136] on span "Response" at bounding box center [840, 142] width 1064 height 18
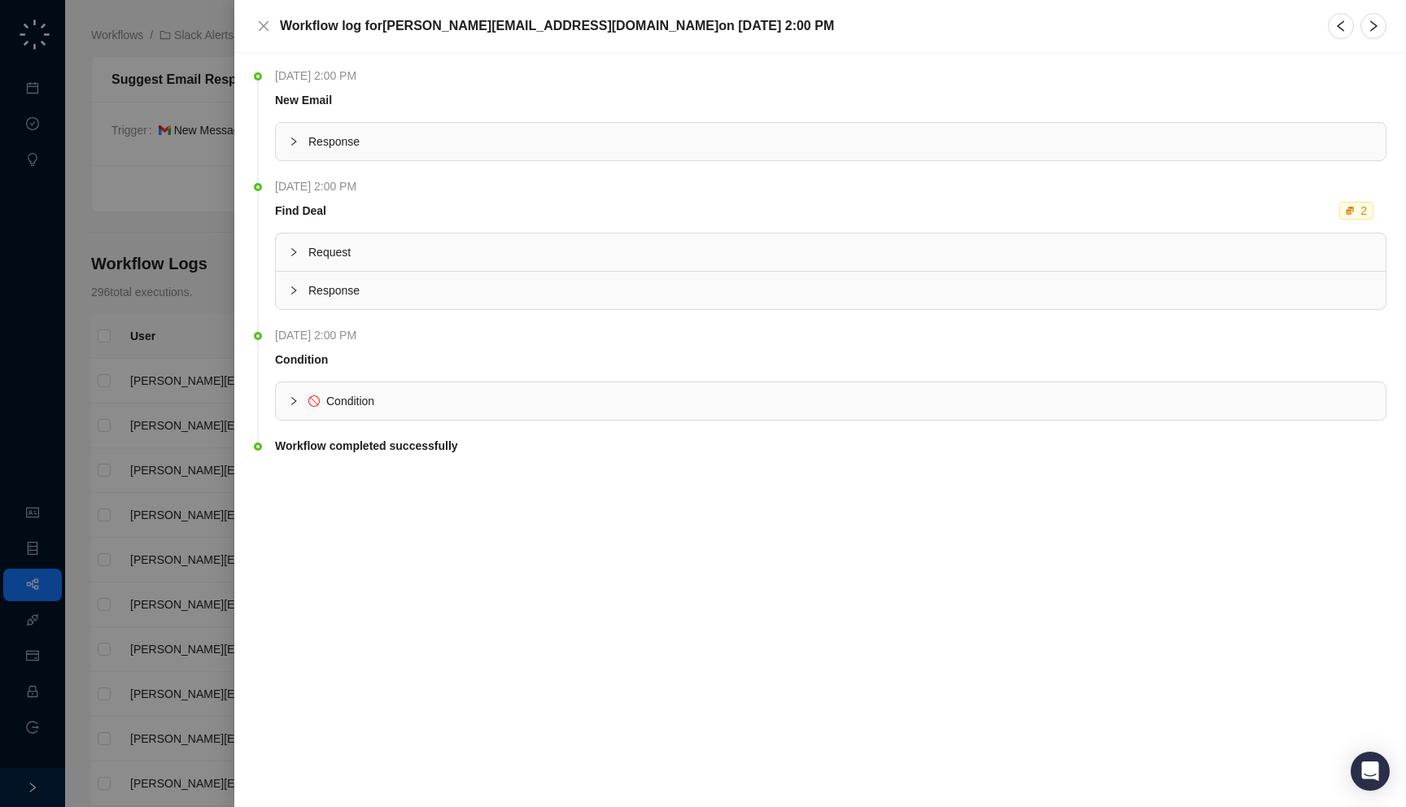
click at [805, 136] on span "Response" at bounding box center [840, 142] width 1064 height 18
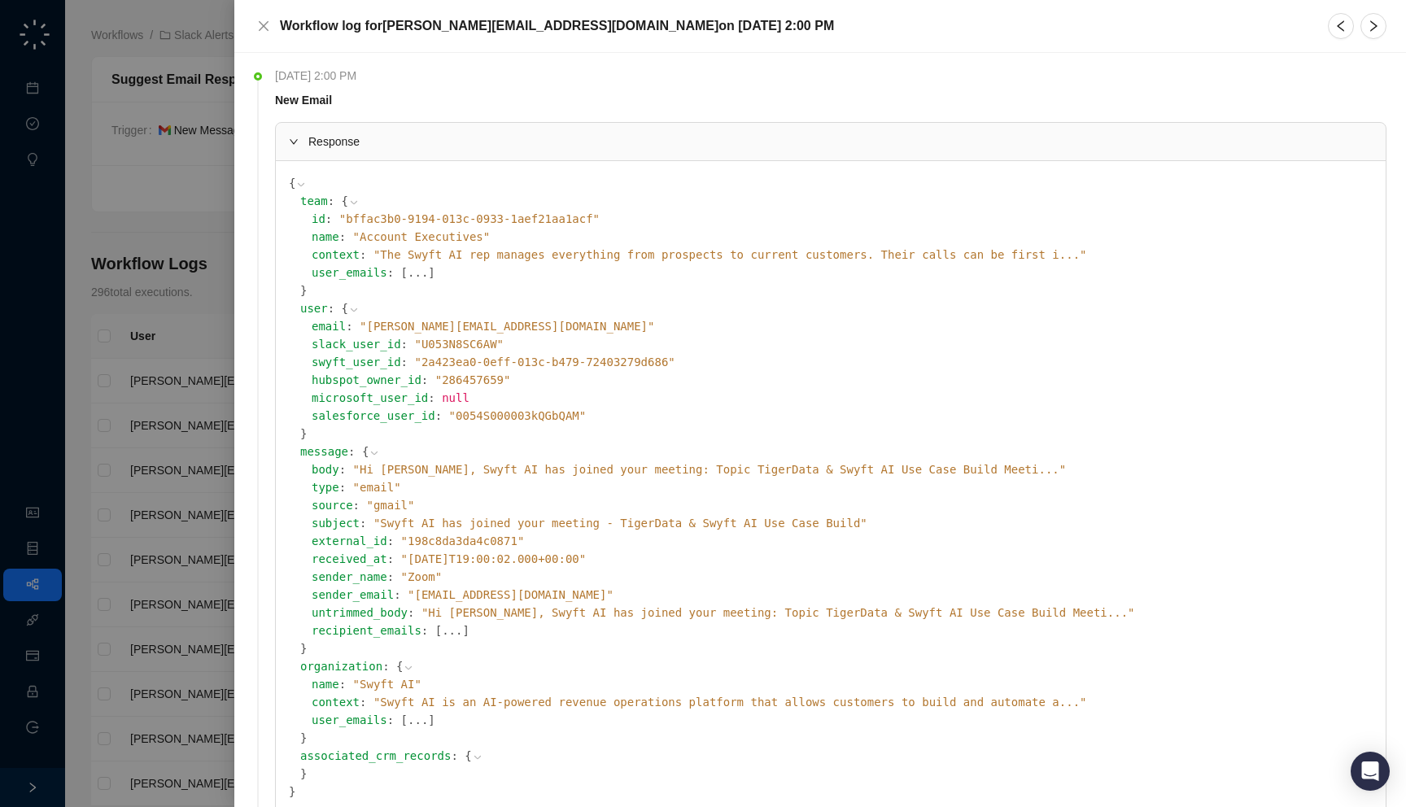
click at [623, 469] on span "" Hi Jake Obremski, Swyft AI has joined your meeting: Topic TigerData & Swyft A…" at bounding box center [709, 469] width 713 height 13
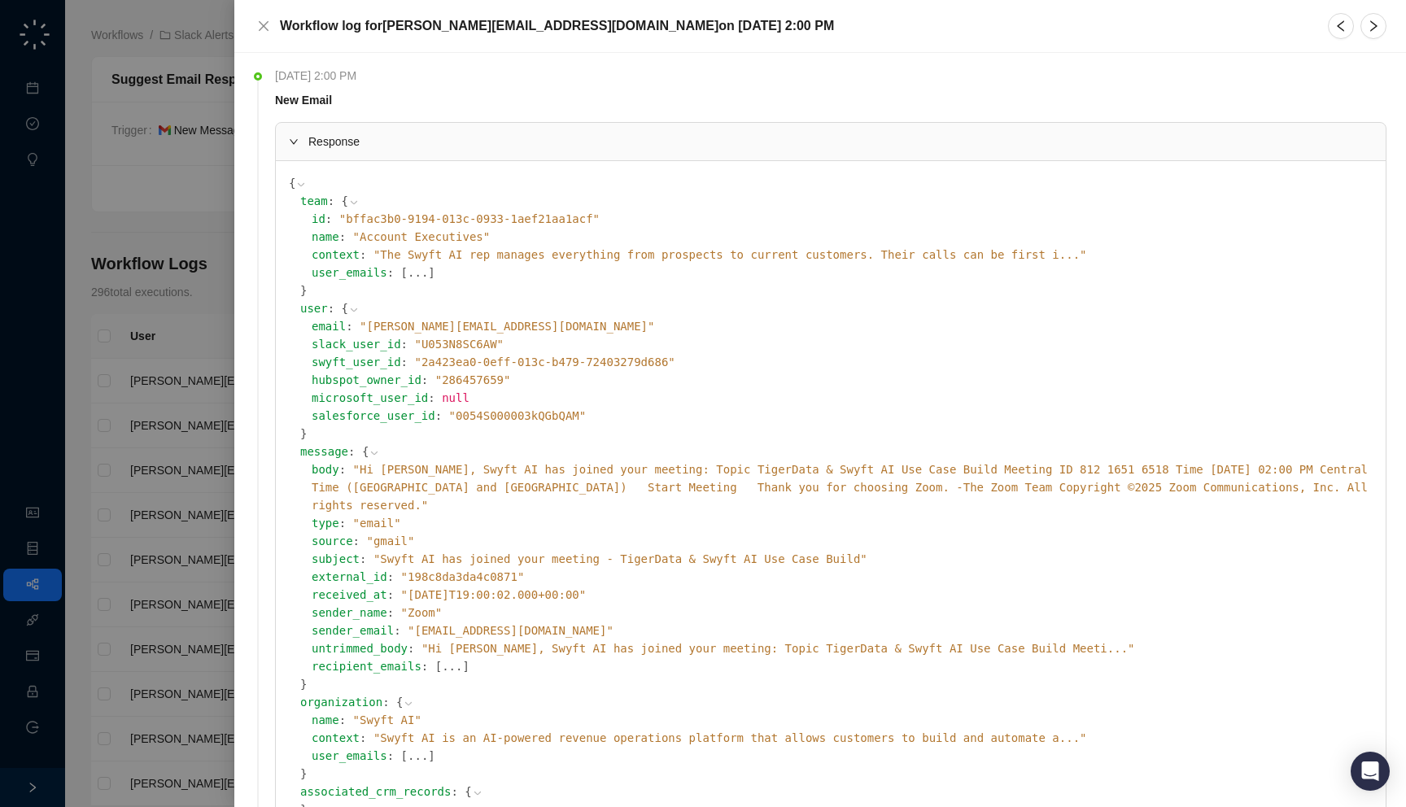
click at [634, 469] on span "" Hi Jake Obremski, Swyft AI has joined your meeting: Topic TigerData & Swyft A…" at bounding box center [840, 487] width 1056 height 49
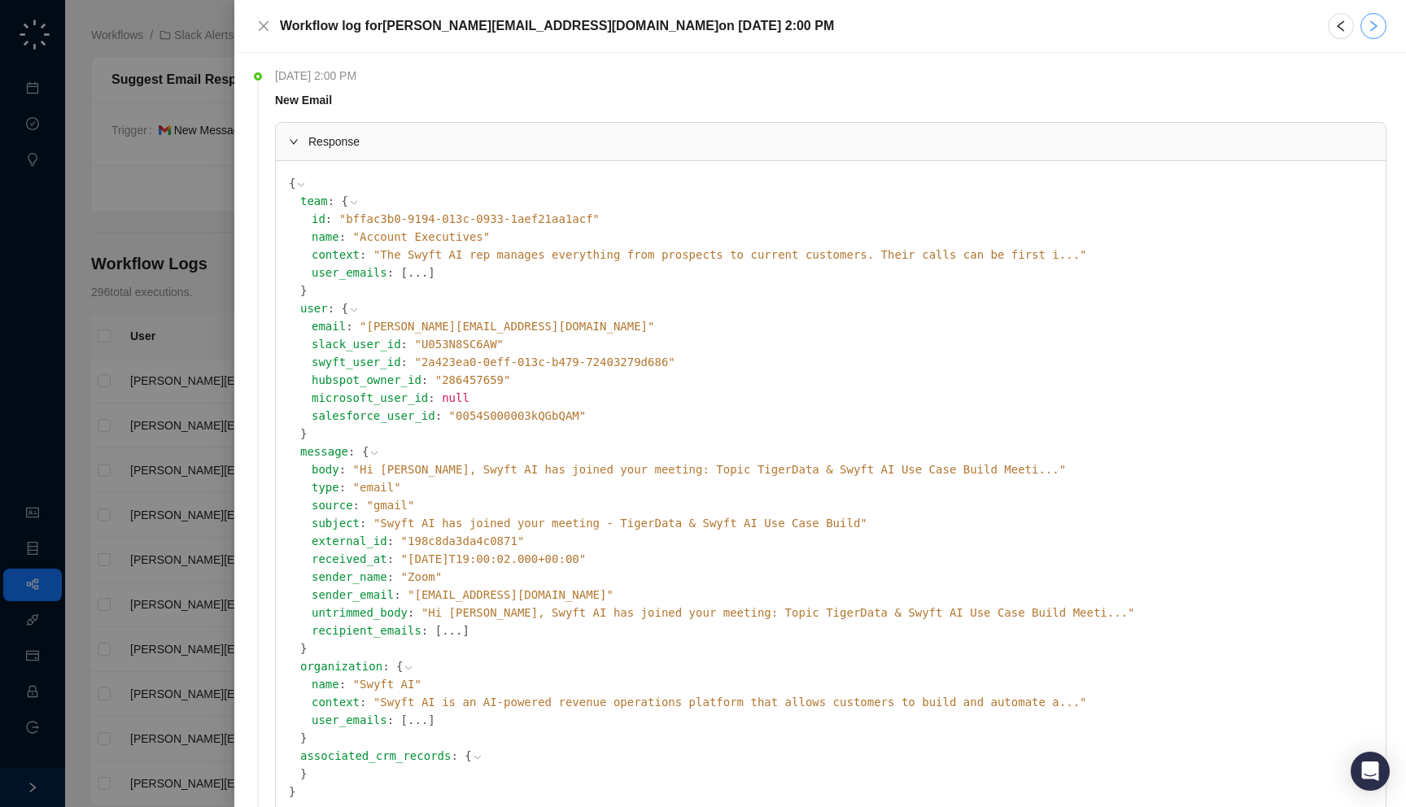
click at [1379, 28] on icon "right" at bounding box center [1373, 26] width 13 height 13
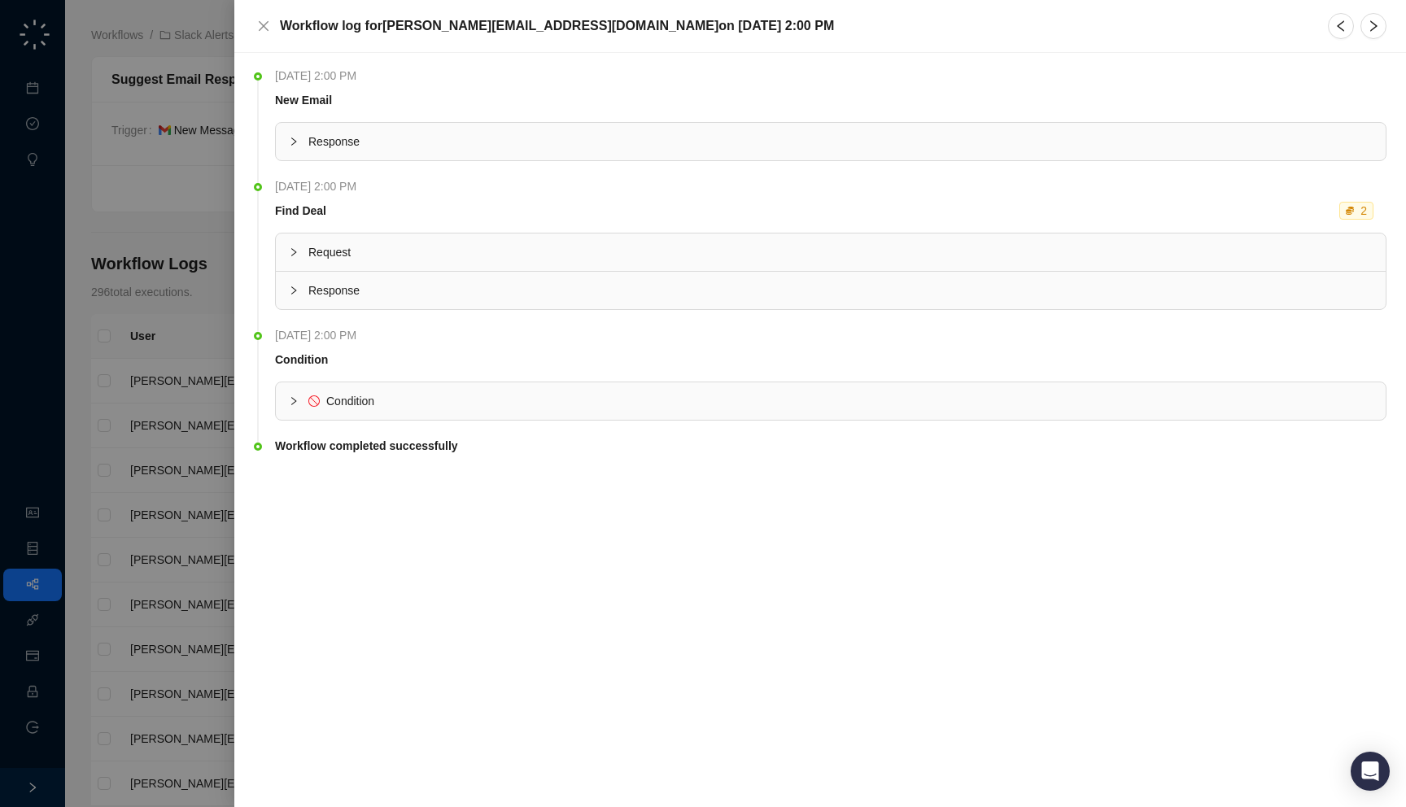
click at [560, 133] on span "Response" at bounding box center [840, 142] width 1064 height 18
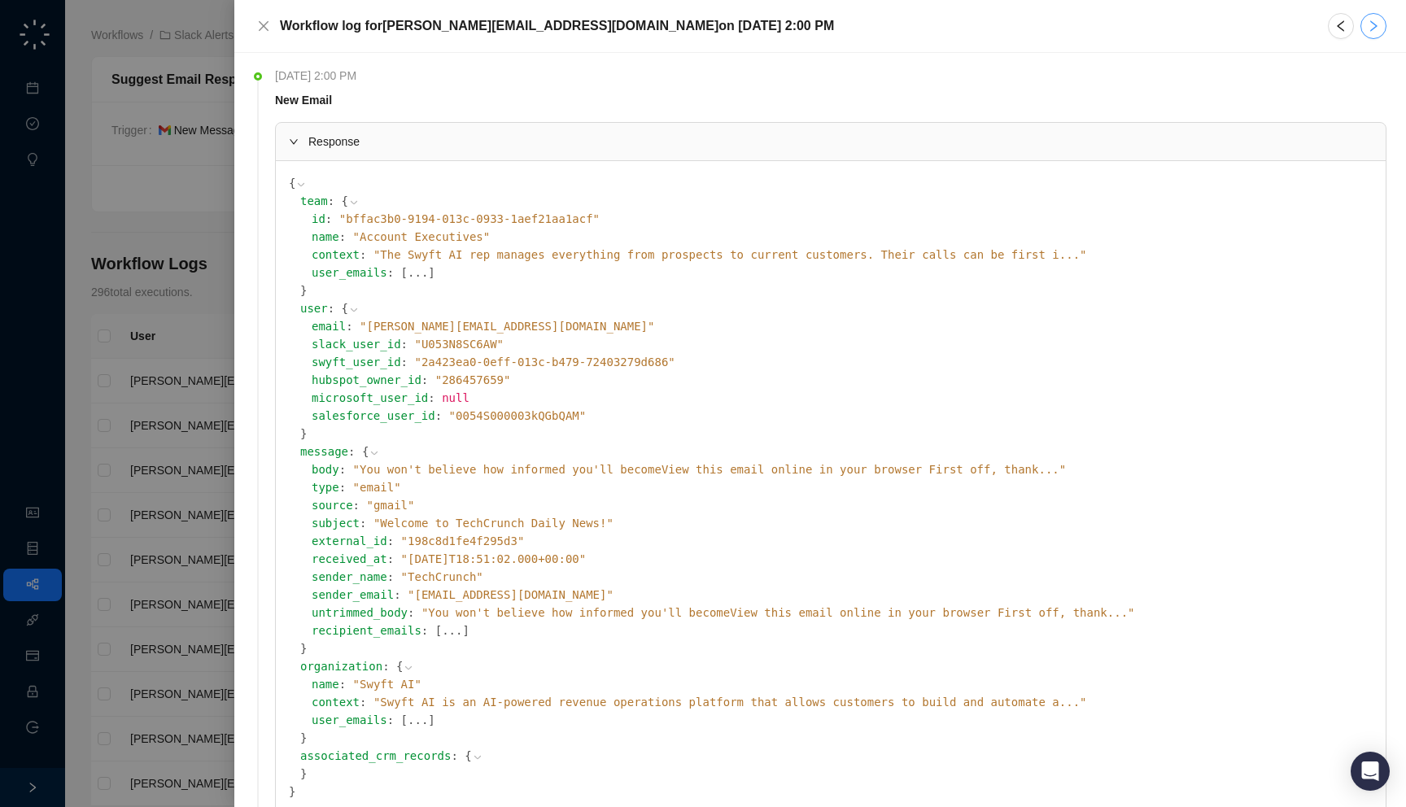
click at [1374, 37] on button "button" at bounding box center [1373, 26] width 26 height 26
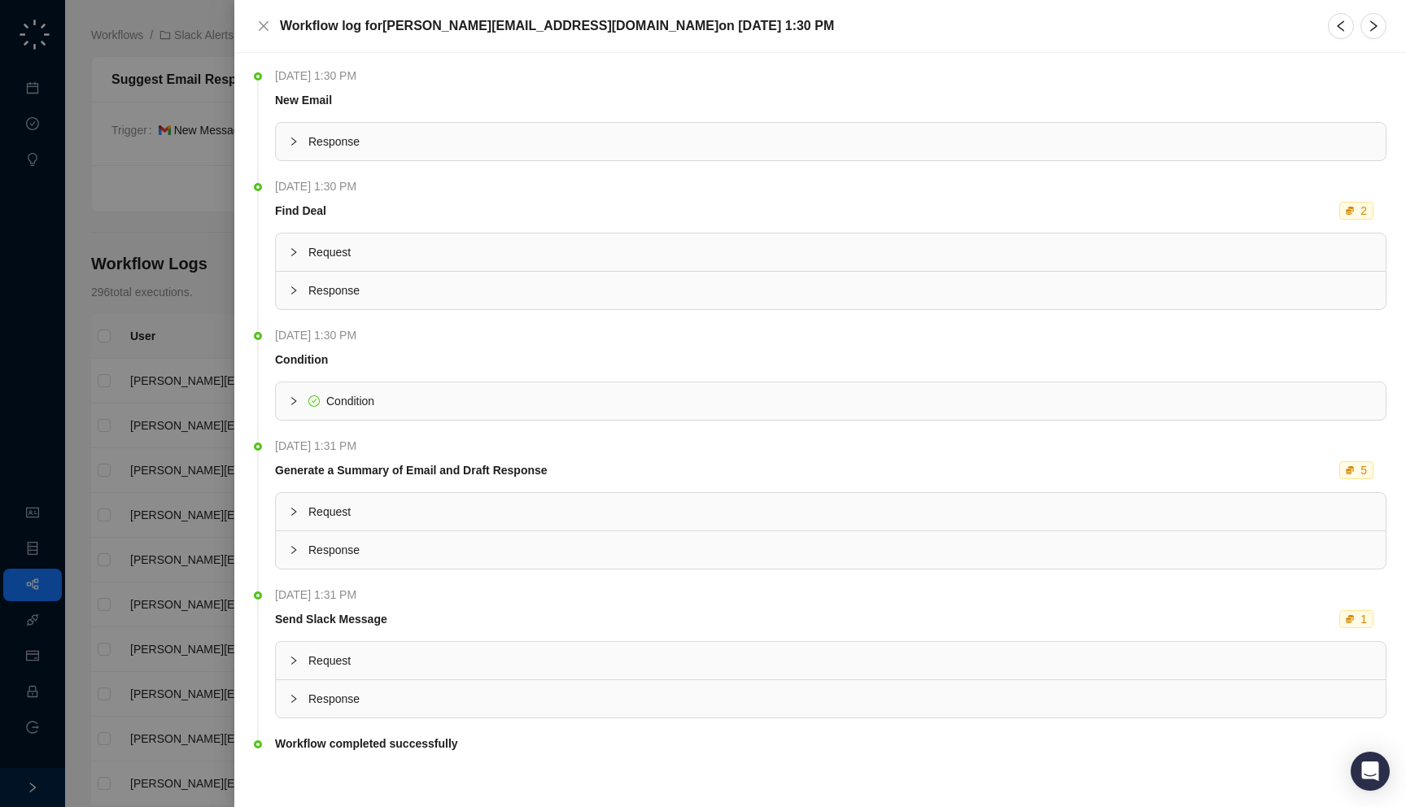
click at [612, 133] on span "Response" at bounding box center [840, 142] width 1064 height 18
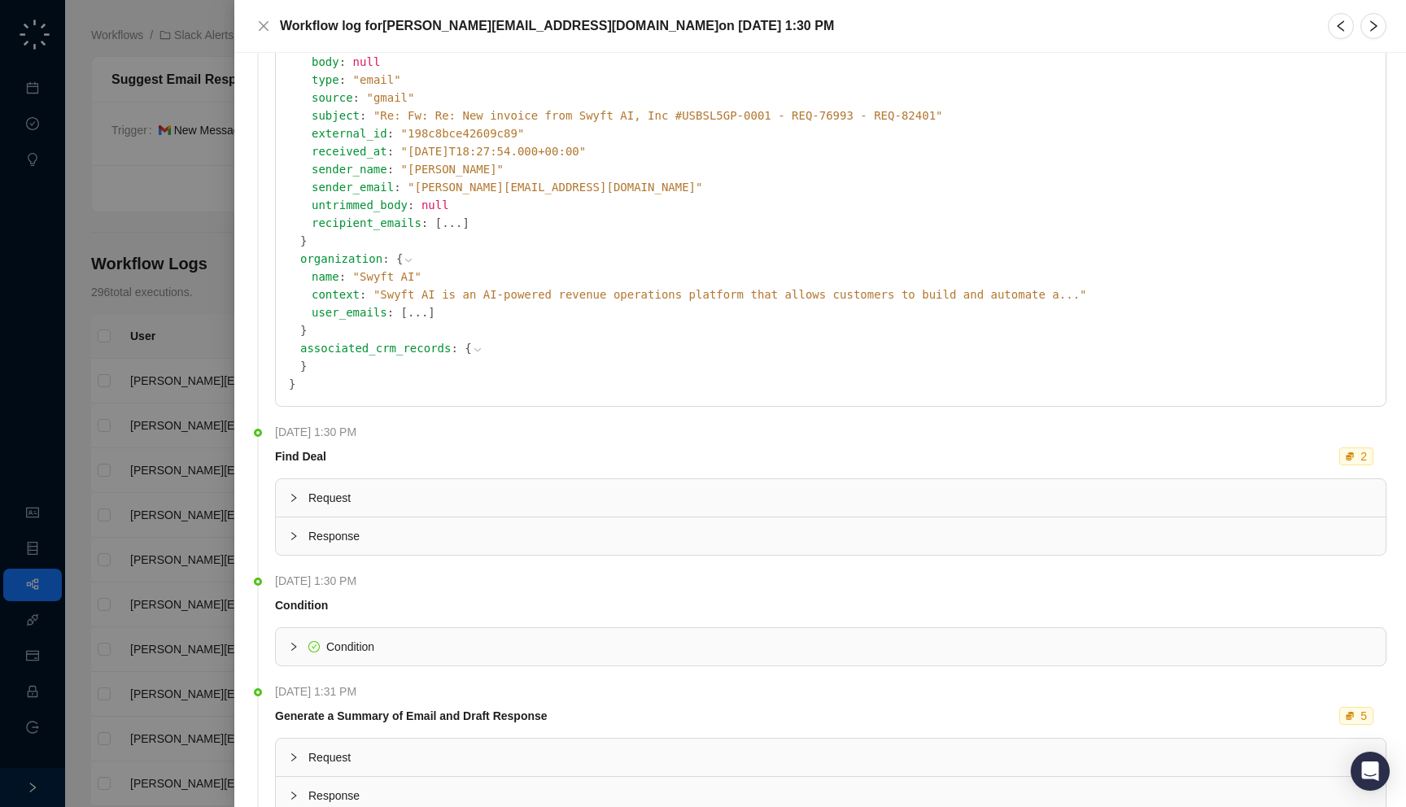
scroll to position [230, 0]
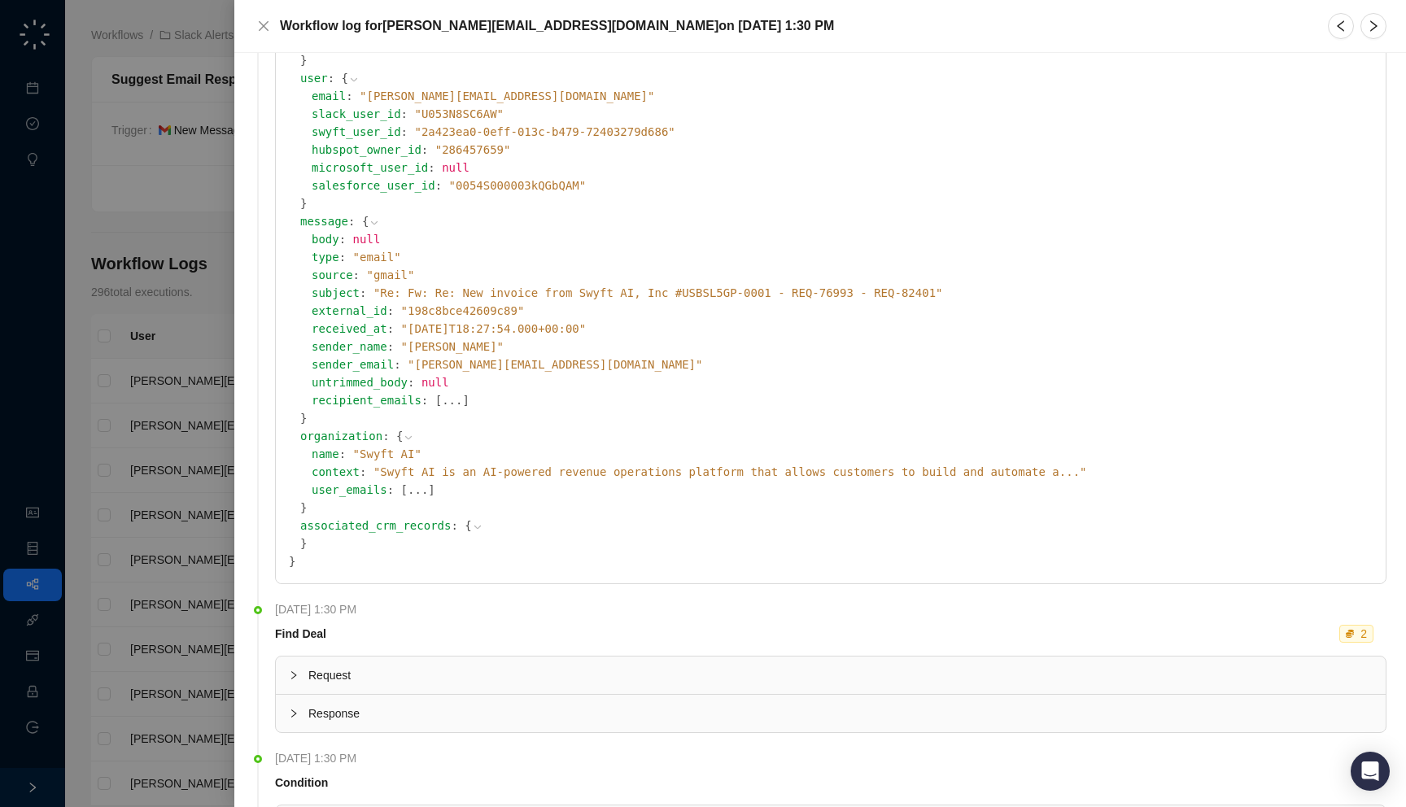
click at [470, 297] on span "" Re: Fw: Re: New invoice from Swyft AI, Inc #USBSL5GP-0001 - REQ-76993 - REQ-8…" at bounding box center [657, 292] width 569 height 13
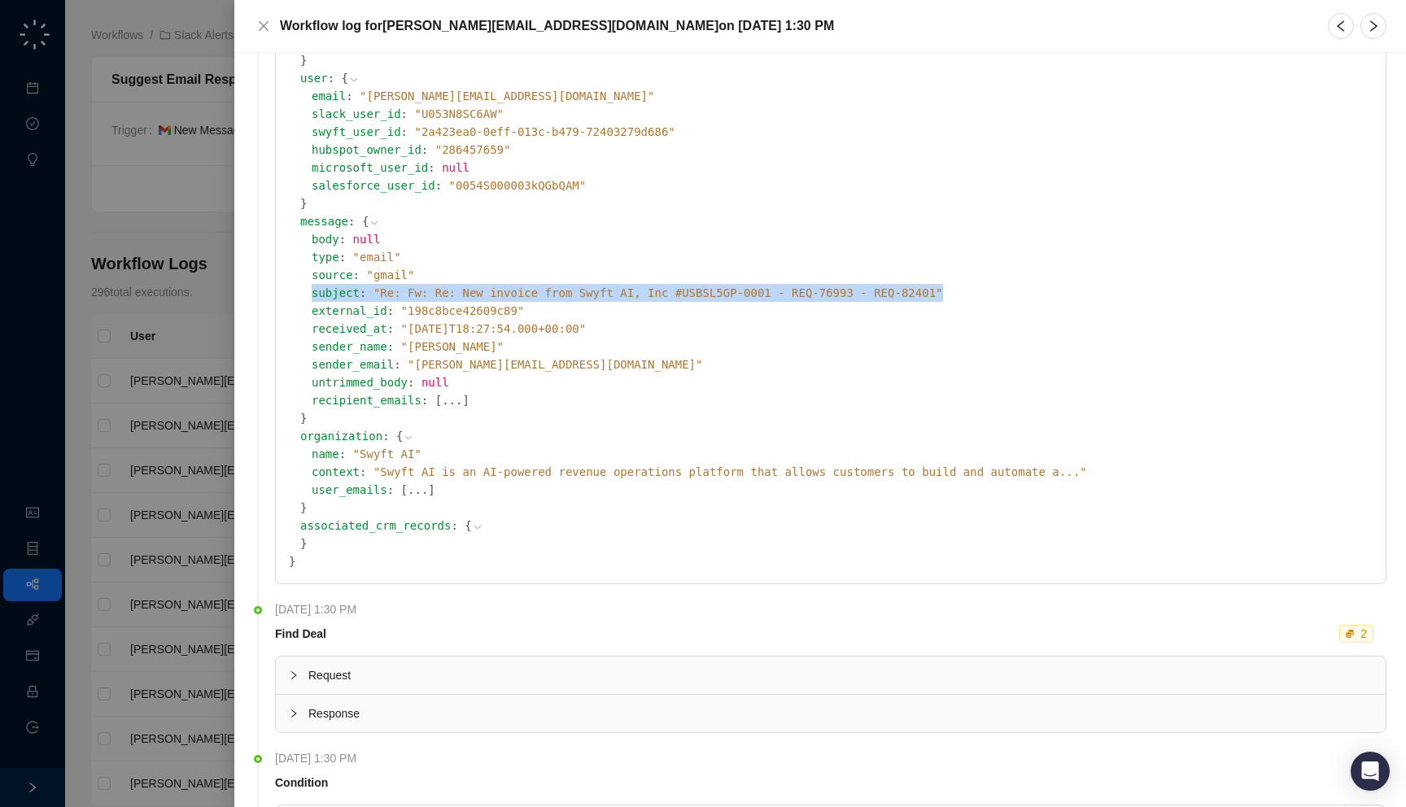
click at [470, 297] on span "" Re: Fw: Re: New invoice from Swyft AI, Inc #USBSL5GP-0001 - REQ-76993 - REQ-8…" at bounding box center [657, 292] width 569 height 13
click at [491, 290] on span "" Re: Fw: Re: New invoice from Swyft AI, Inc #USBSL5GP-0001 - REQ-76993 - REQ-8…" at bounding box center [657, 292] width 569 height 13
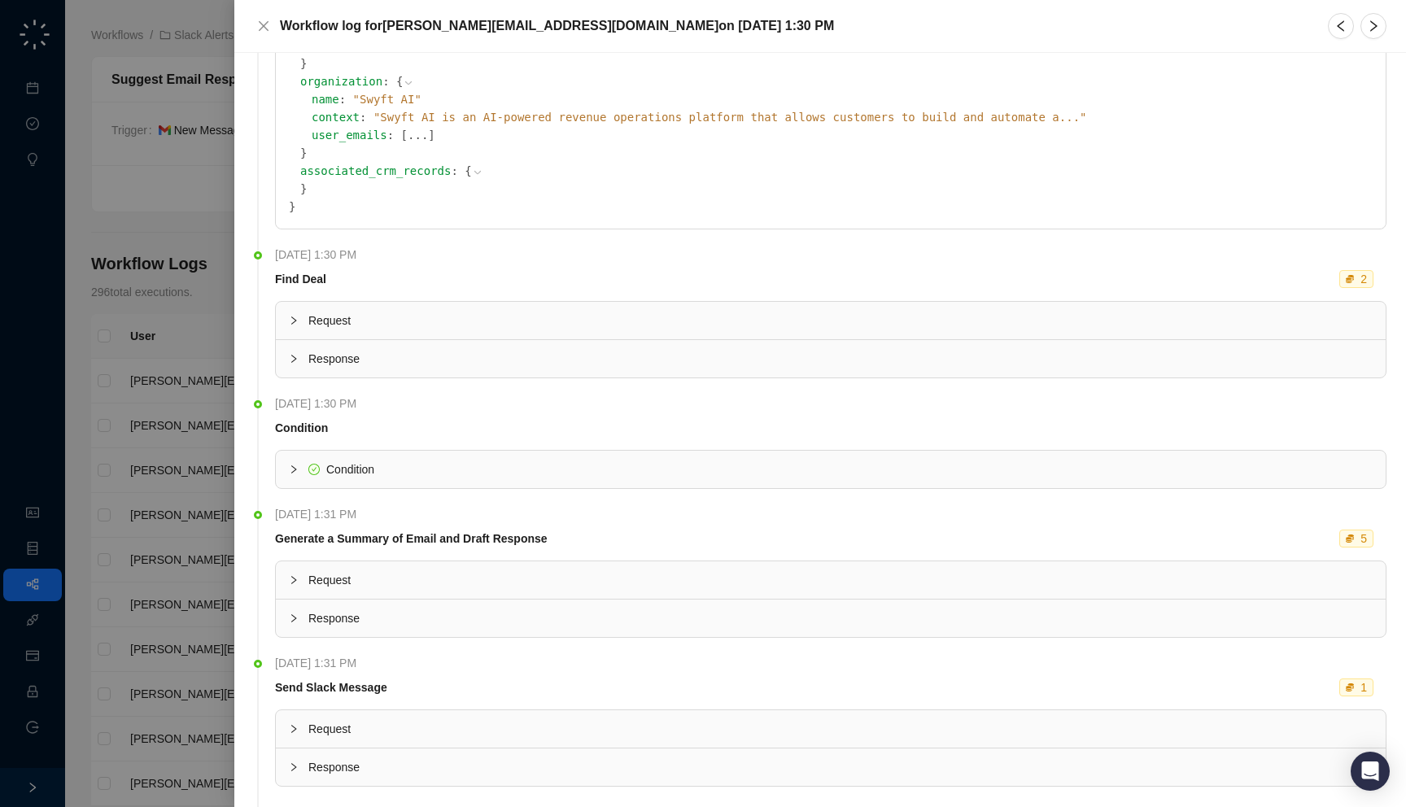
scroll to position [650, 0]
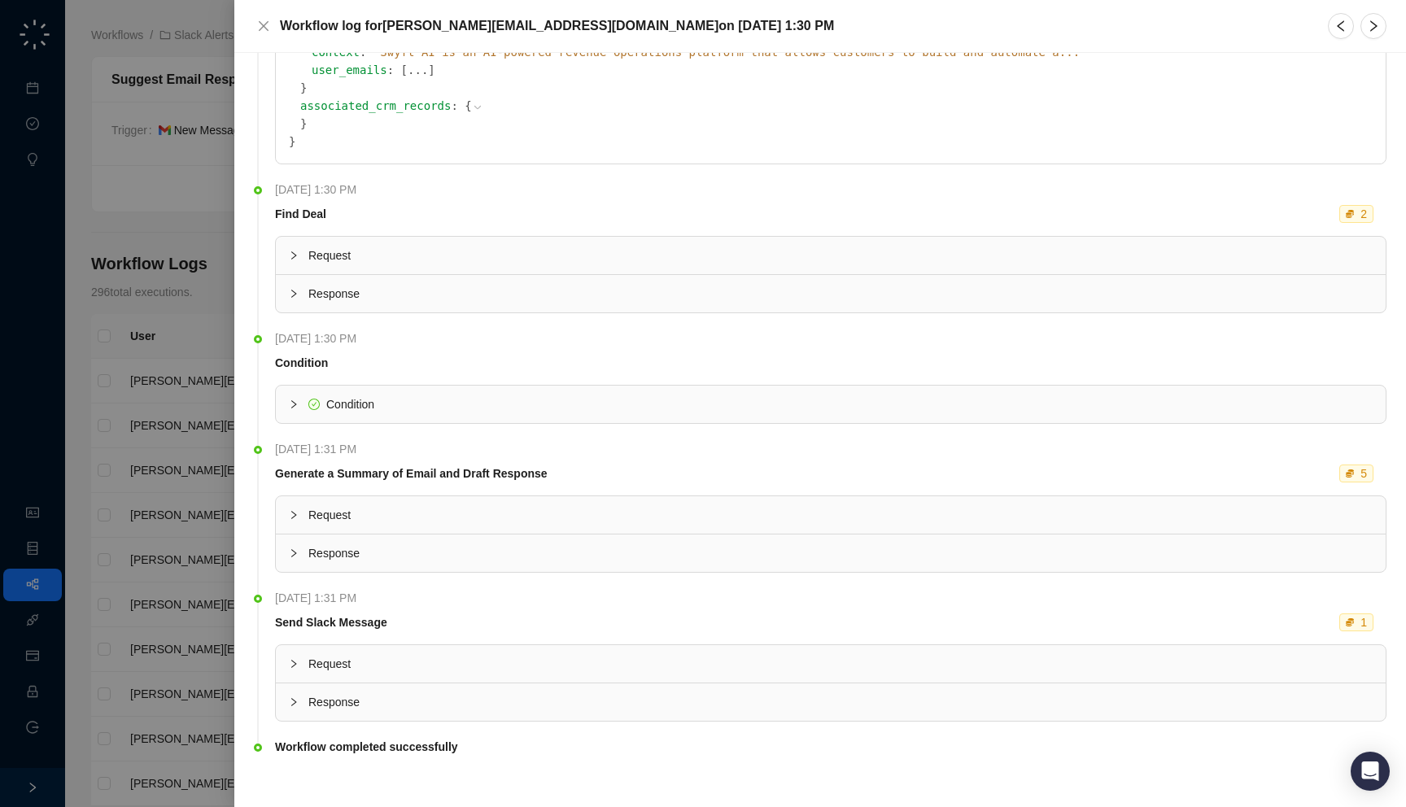
click at [452, 243] on div "Request" at bounding box center [831, 255] width 1110 height 37
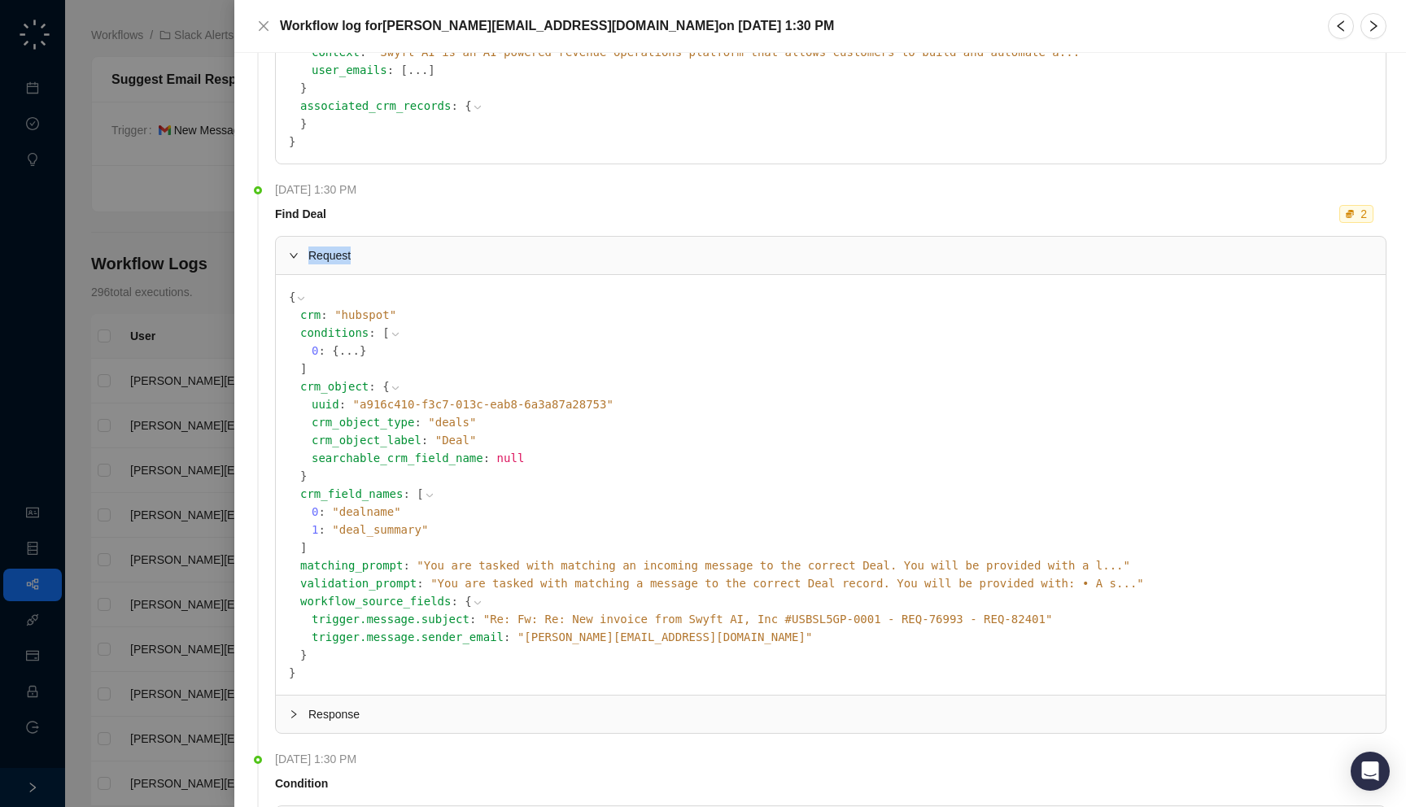
click at [452, 243] on div "Request" at bounding box center [831, 255] width 1110 height 37
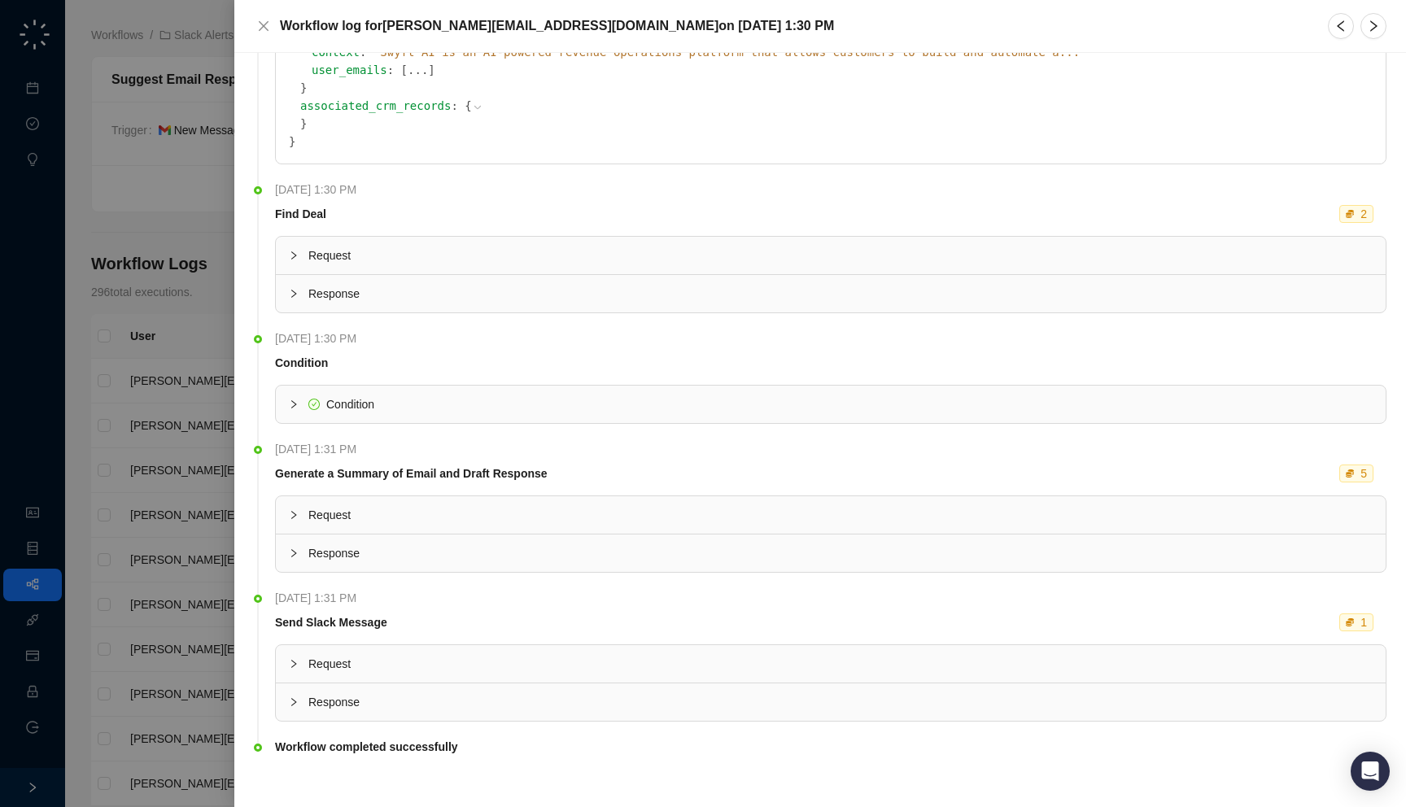
click at [570, 464] on div "Generate a Summary of Email and Draft Response 5" at bounding box center [827, 473] width 1111 height 18
drag, startPoint x: 582, startPoint y: 485, endPoint x: 574, endPoint y: 480, distance: 9.5
click at [574, 480] on td "Generate a Summary of Email and Draft Response 5" at bounding box center [830, 476] width 1111 height 24
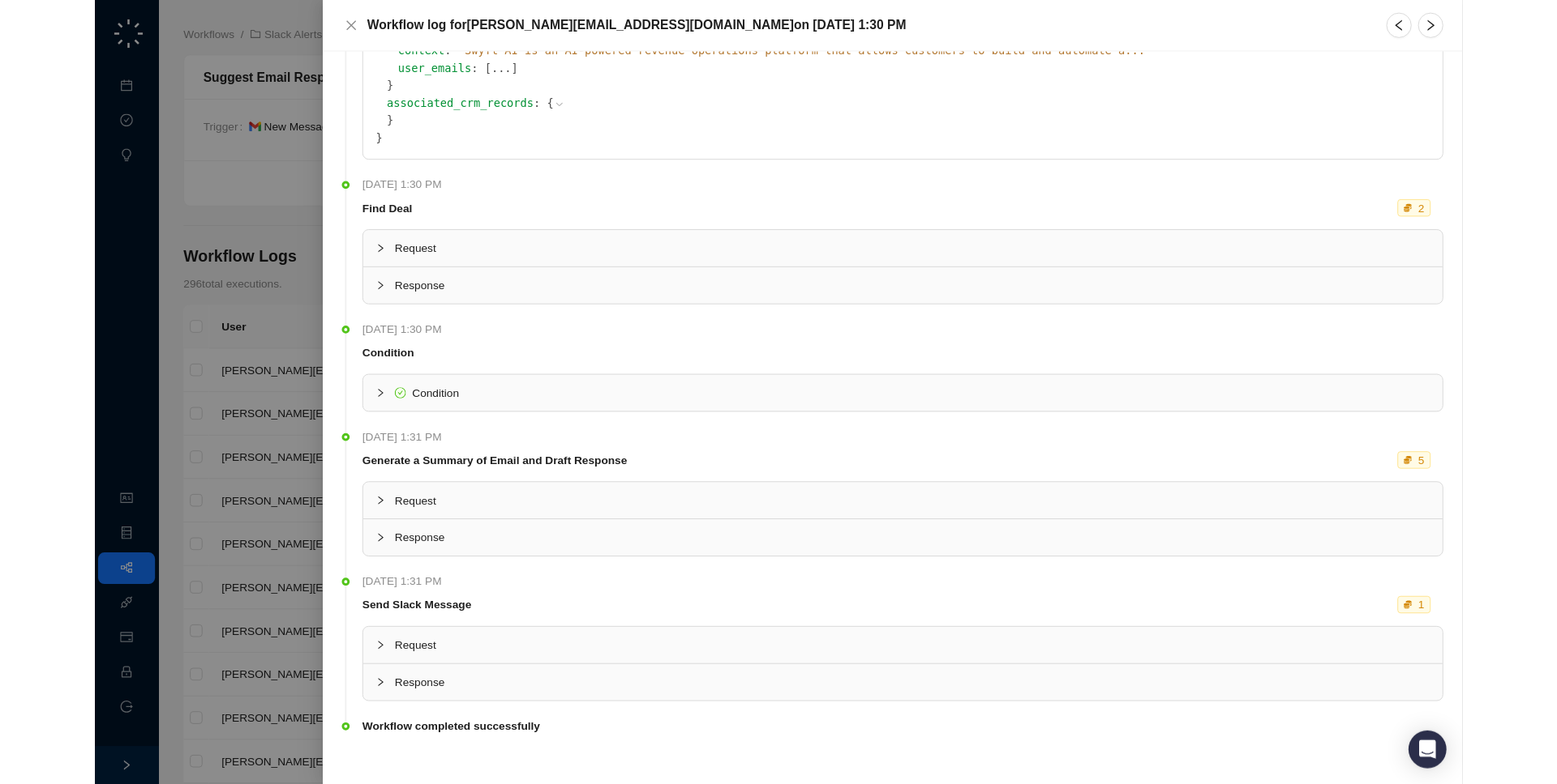
scroll to position [0, 0]
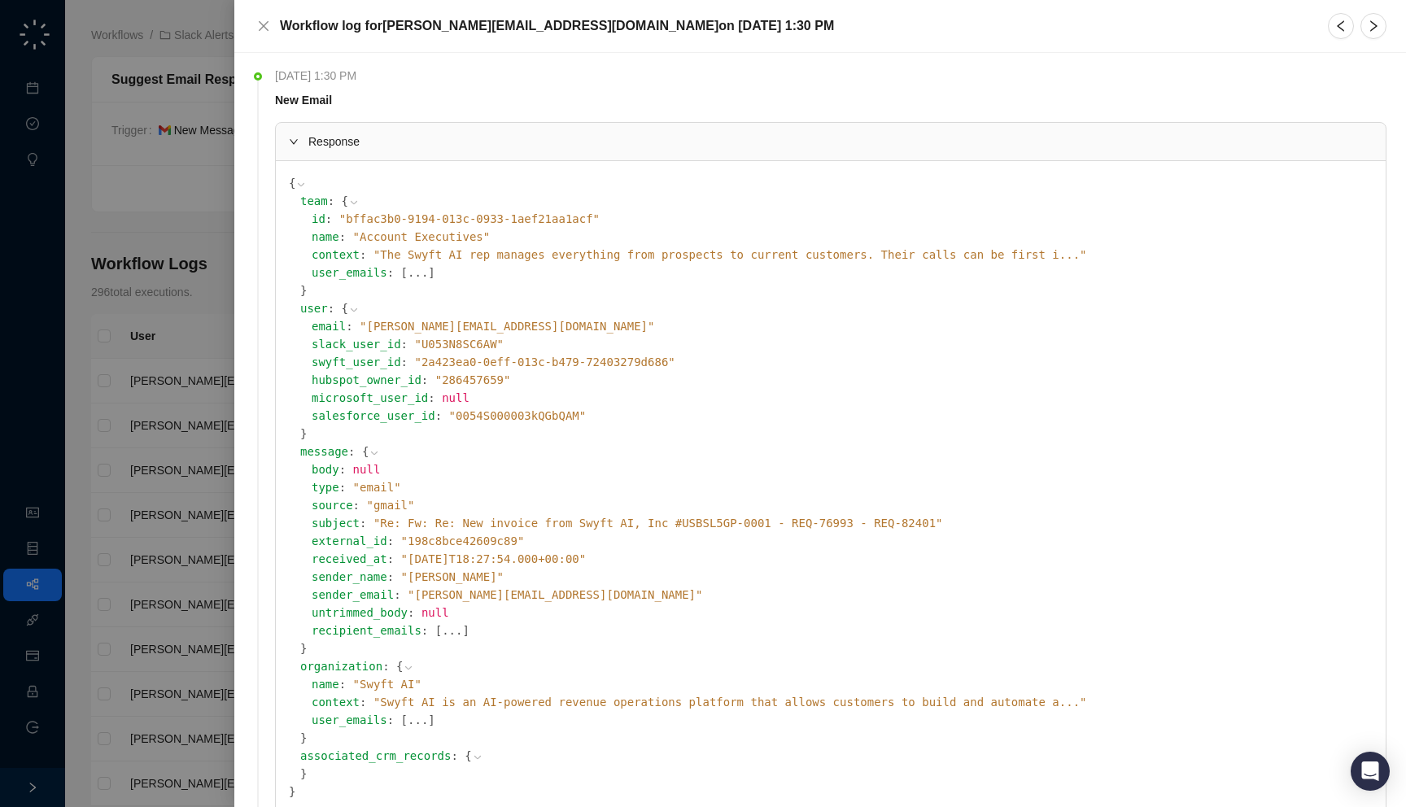
click at [549, 527] on span "" Re: Fw: Re: New invoice from Swyft AI, Inc #USBSL5GP-0001 - REQ-76993 - REQ-8…" at bounding box center [657, 523] width 569 height 13
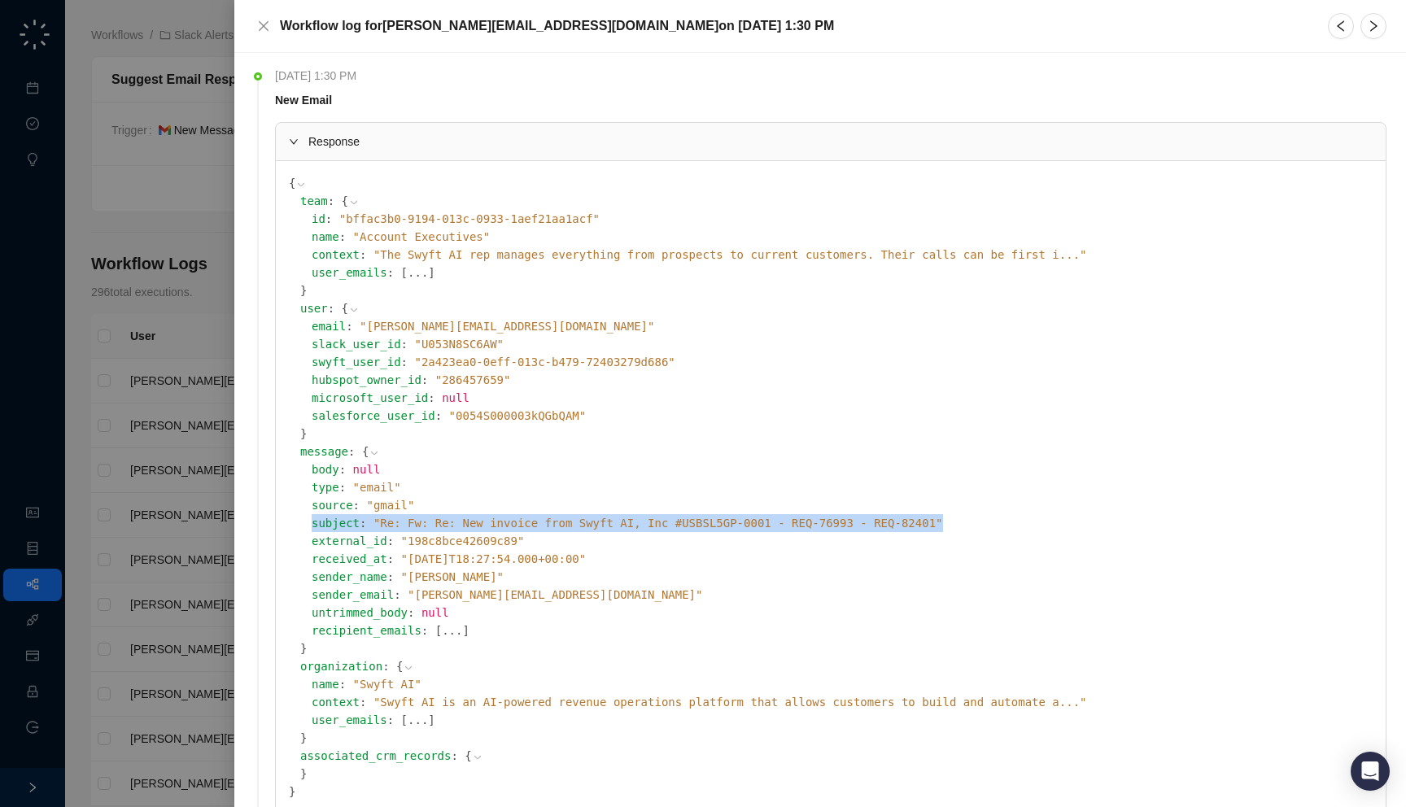
click at [549, 527] on span "" Re: Fw: Re: New invoice from Swyft AI, Inc #USBSL5GP-0001 - REQ-76993 - REQ-8…" at bounding box center [657, 523] width 569 height 13
click at [566, 527] on span "" Re: Fw: Re: New invoice from Swyft AI, Inc #USBSL5GP-0001 - REQ-76993 - REQ-8…" at bounding box center [657, 523] width 569 height 13
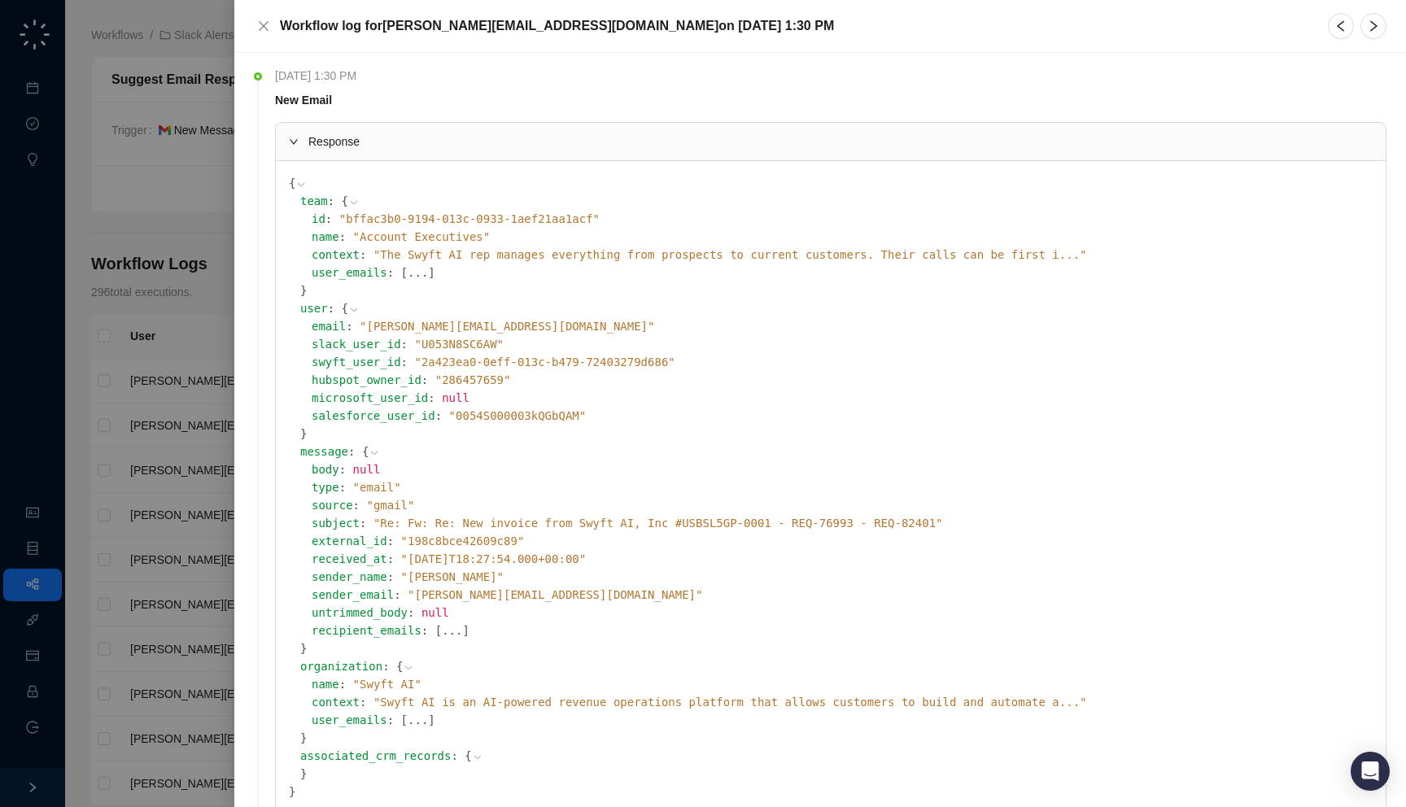
click at [579, 598] on div "sender_email : " cindya@hawkridgesys.com "" at bounding box center [842, 595] width 1061 height 18
click at [162, 375] on div at bounding box center [703, 403] width 1406 height 807
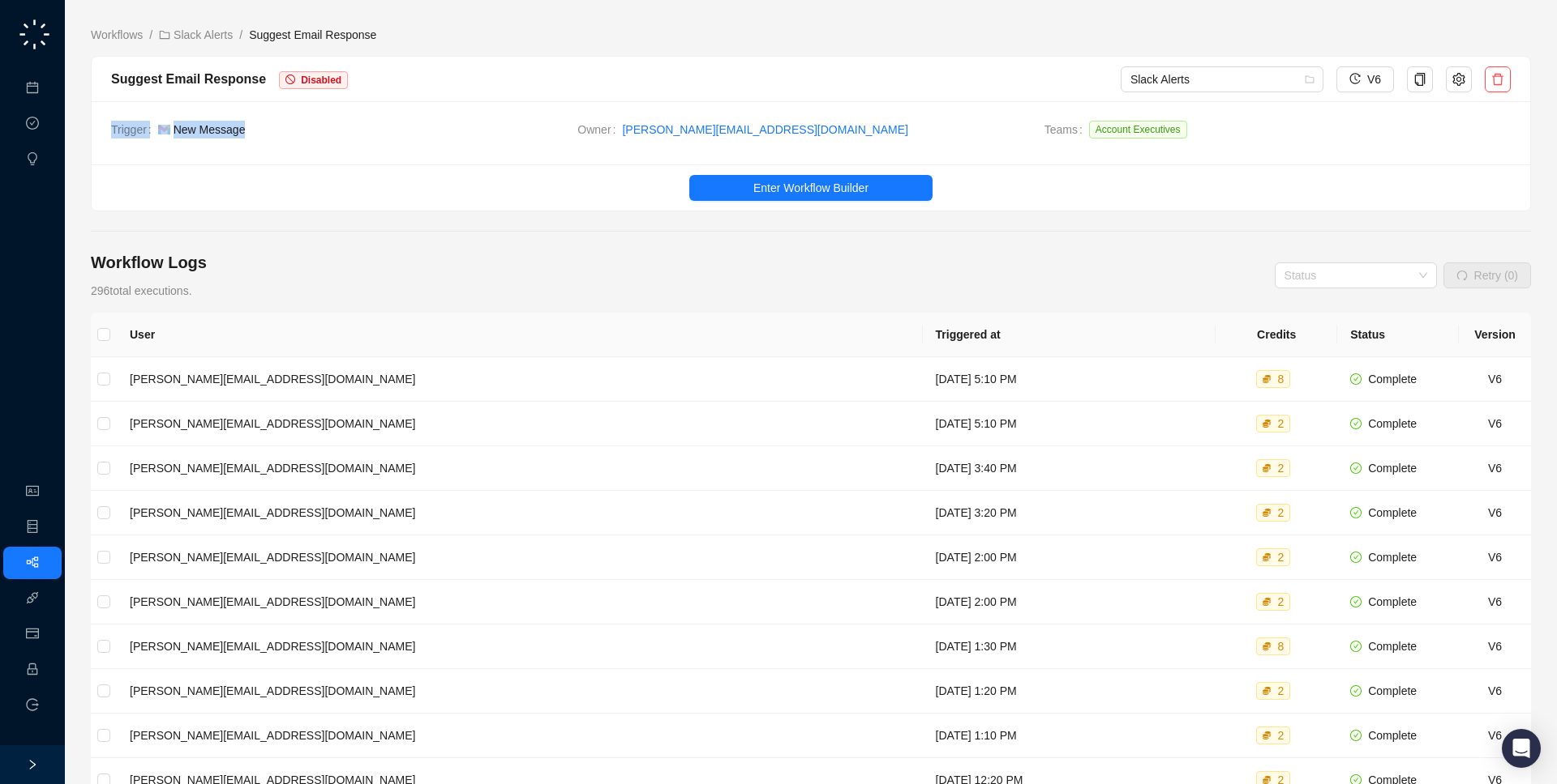
drag, startPoint x: 299, startPoint y: 150, endPoint x: 304, endPoint y: 138, distance: 13.0
click at [304, 138] on div "Trigger New Message Owner jake@swyftai.com Teams Account Executives" at bounding box center [810, 132] width 1438 height 63
click at [304, 138] on td "Trigger New Message" at bounding box center [344, 132] width 467 height 24
